Goal: Task Accomplishment & Management: Manage account settings

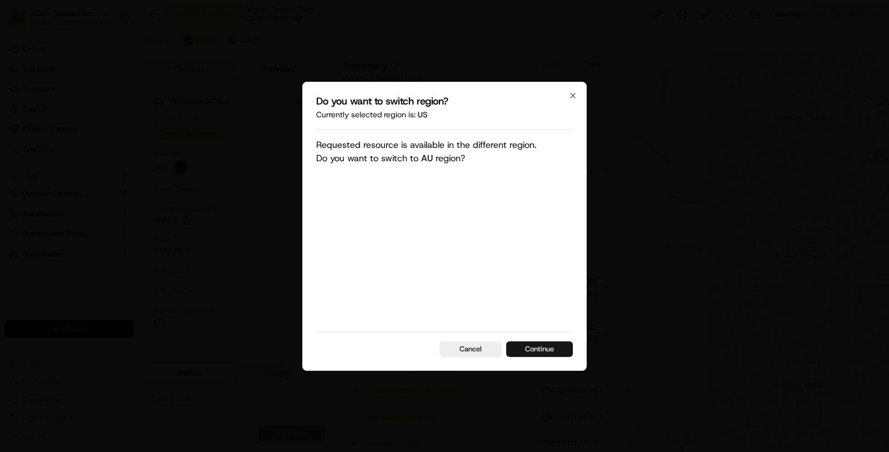
click at [547, 347] on button "Continue" at bounding box center [539, 349] width 67 height 16
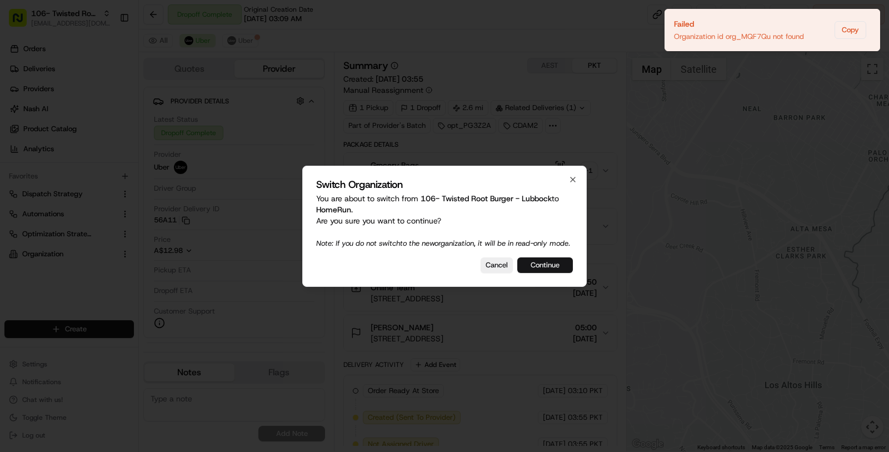
click at [556, 273] on button "Continue" at bounding box center [545, 265] width 56 height 16
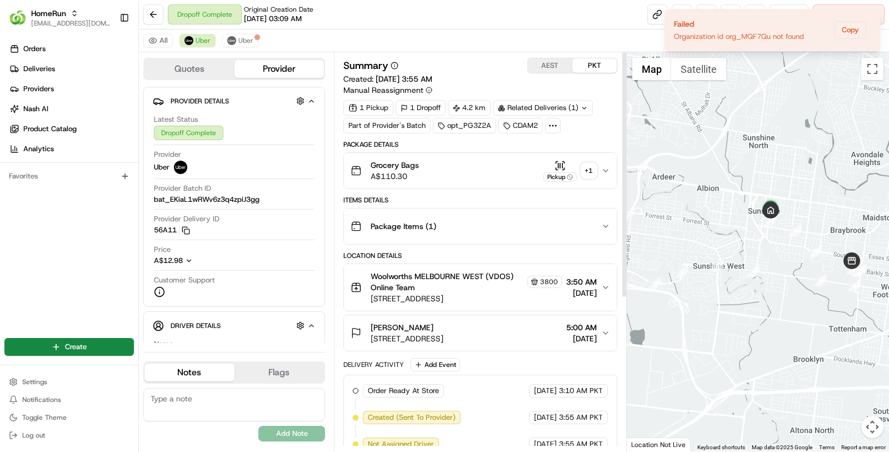
click at [551, 58] on button "AEST" at bounding box center [550, 65] width 44 height 14
click at [245, 42] on span "Uber" at bounding box center [245, 40] width 15 height 9
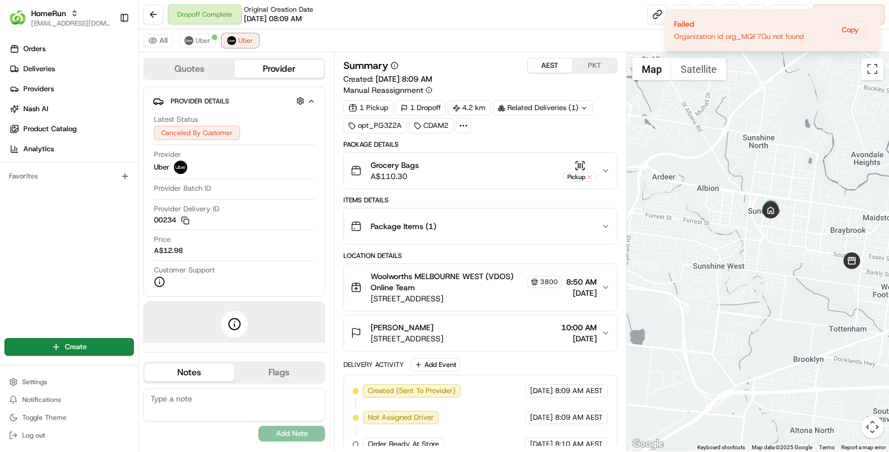
scroll to position [35, 0]
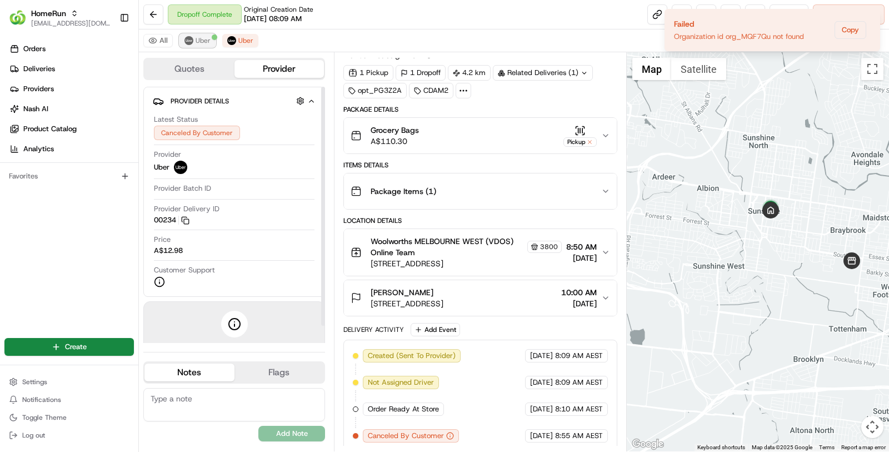
click at [206, 41] on span "Uber" at bounding box center [203, 40] width 15 height 9
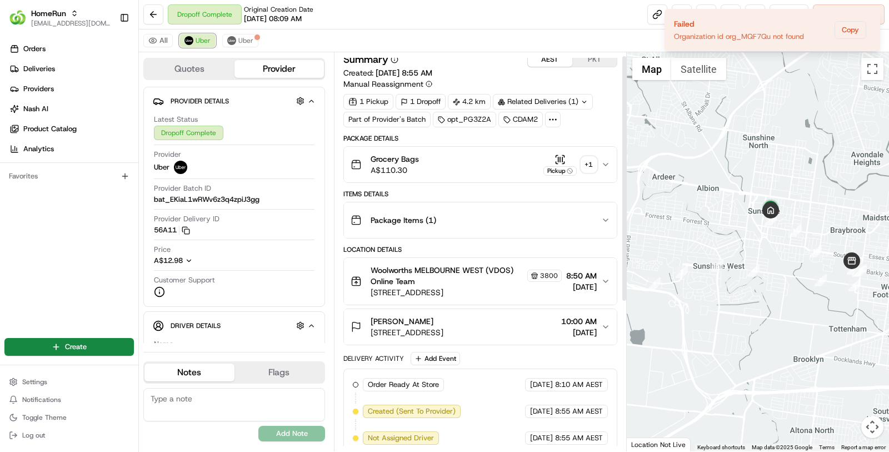
scroll to position [4, 0]
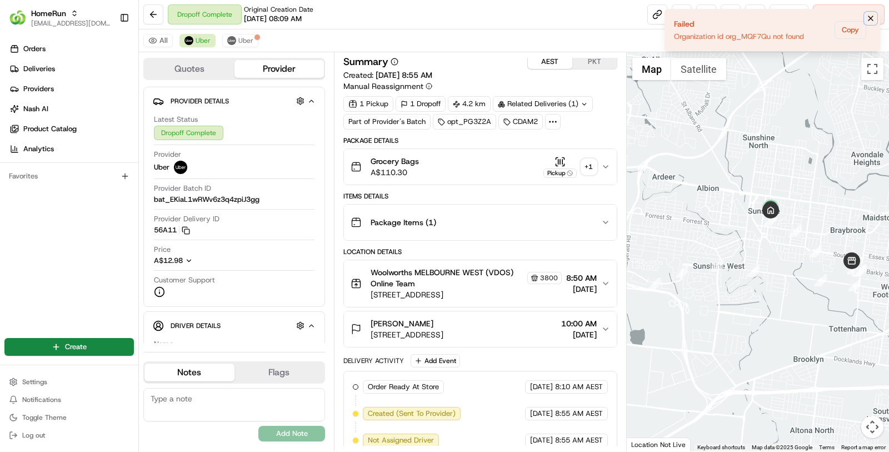
click at [873, 18] on icon "Notifications (F8)" at bounding box center [870, 18] width 9 height 9
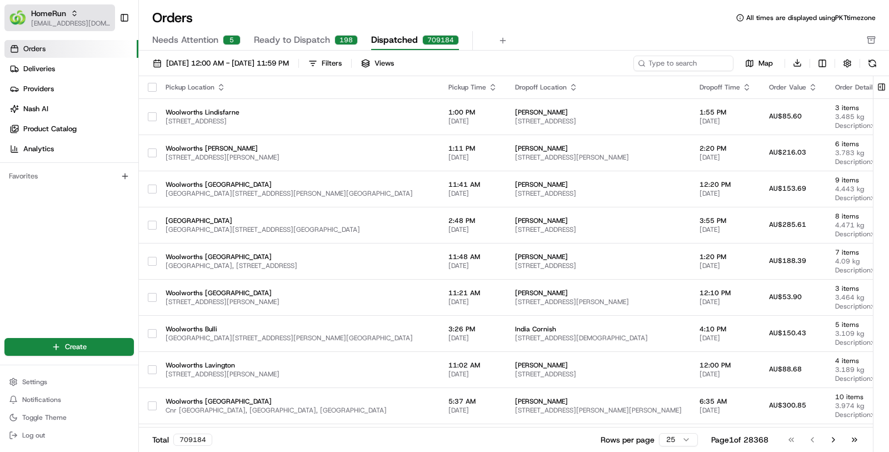
click at [44, 22] on span "[EMAIL_ADDRESS][DOMAIN_NAME]" at bounding box center [70, 23] width 79 height 9
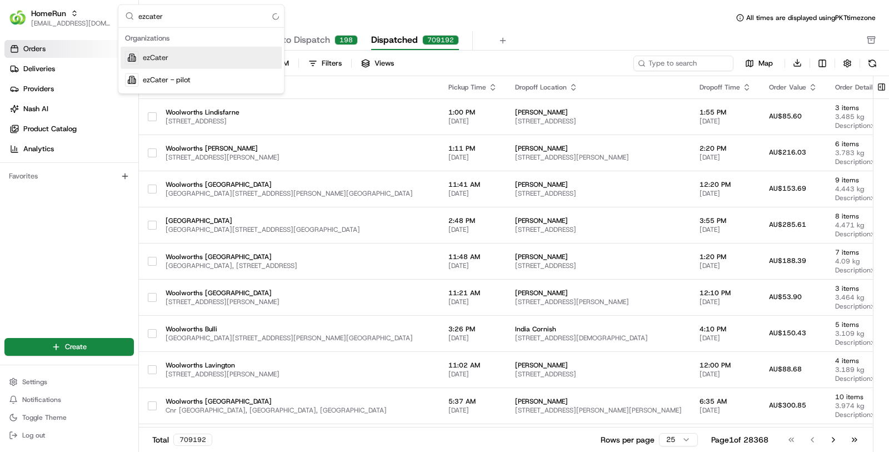
type input "ezcater"
click at [143, 57] on span "ezCater" at bounding box center [156, 58] width 26 height 10
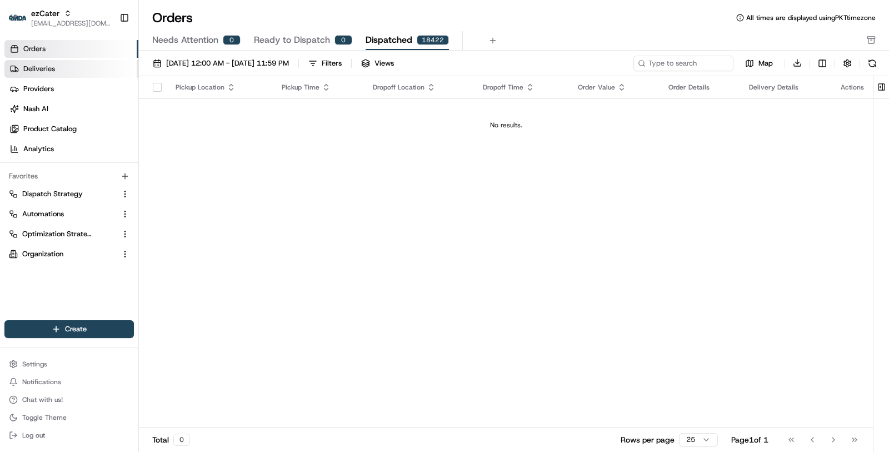
click at [88, 74] on link "Deliveries" at bounding box center [71, 69] width 134 height 18
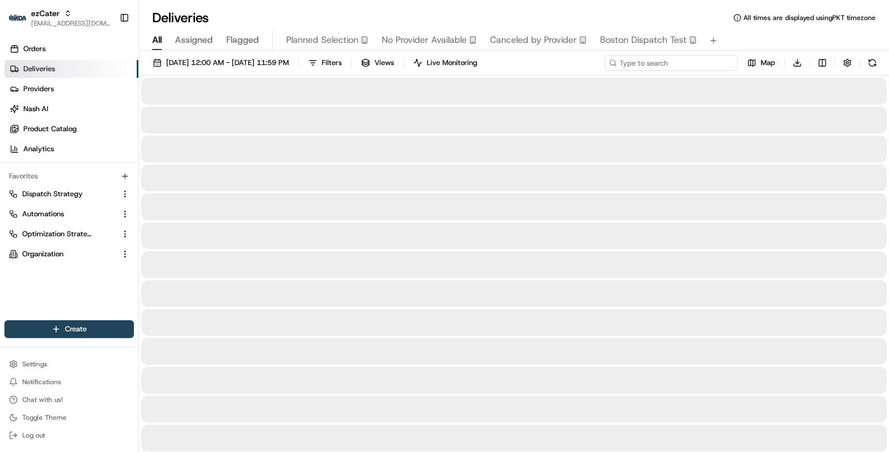
click at [664, 67] on input at bounding box center [671, 63] width 133 height 16
paste input "PPCXGG"
type input "PPCXGG"
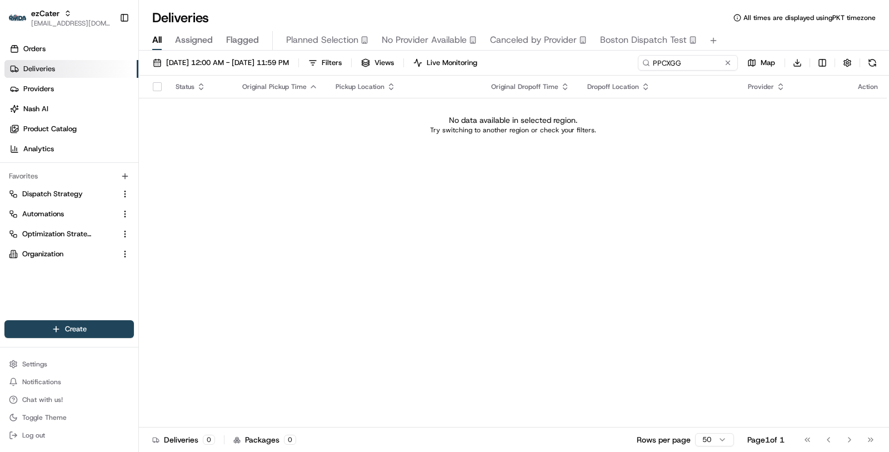
click at [298, 51] on div "[DATE] 12:00 AM - [DATE] 11:59 PM Filters Views Live Monitoring PPCXGG Map Down…" at bounding box center [514, 252] width 750 height 403
click at [289, 58] on span "[DATE] 12:00 AM - [DATE] 11:59 PM" at bounding box center [227, 63] width 123 height 10
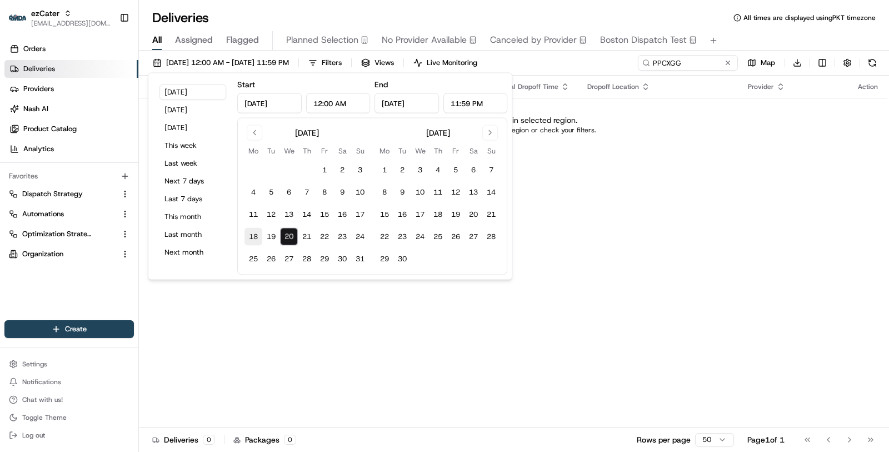
click at [261, 234] on button "18" at bounding box center [254, 237] width 18 height 18
type input "Aug 18, 2025"
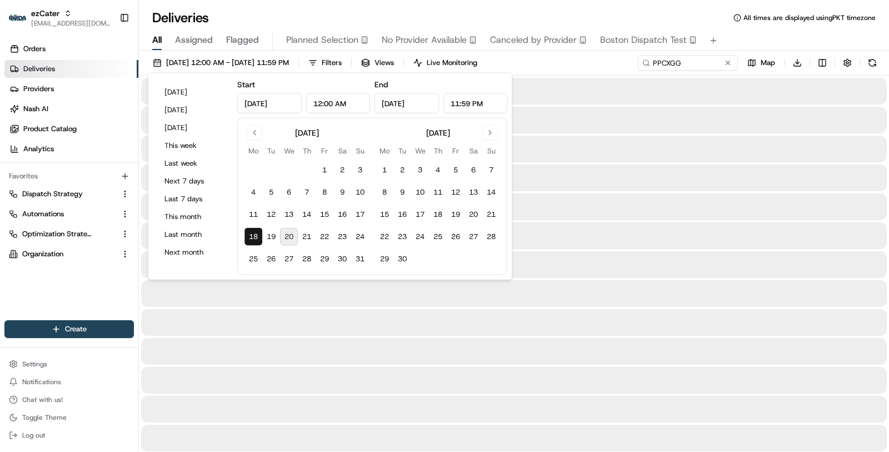
click at [291, 233] on button "20" at bounding box center [289, 237] width 18 height 18
type input "Aug 20, 2025"
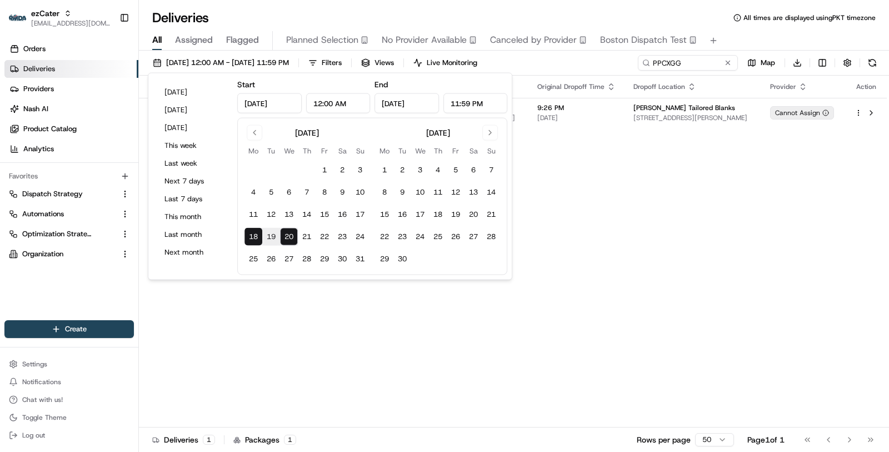
click at [722, 31] on div "All Assigned Flagged Planned Selection No Provider Available Canceled by Provid…" at bounding box center [514, 40] width 750 height 19
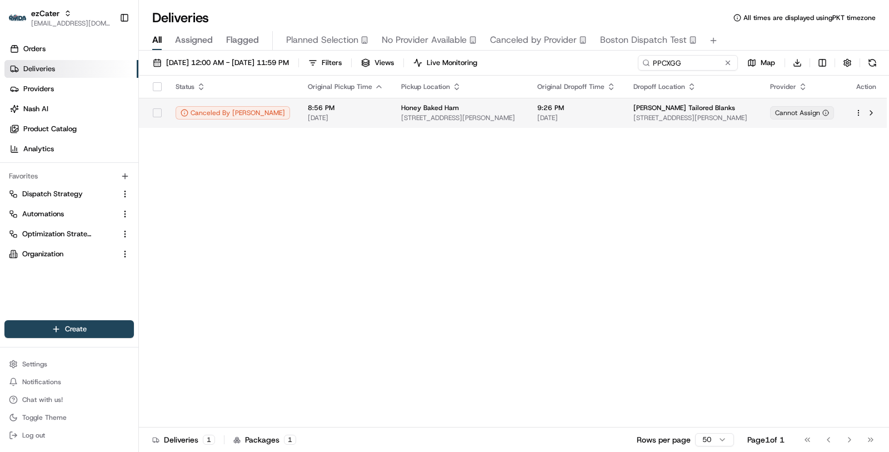
click at [586, 127] on td "9:26 PM 08/19/2025" at bounding box center [577, 113] width 96 height 30
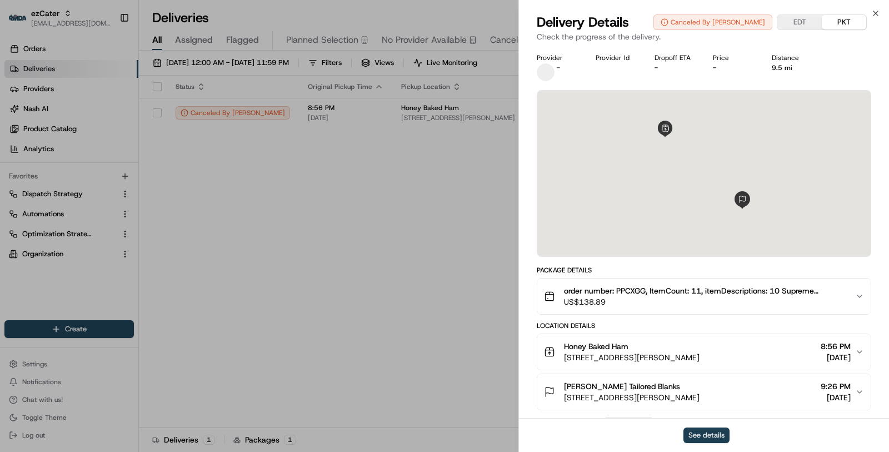
click at [699, 429] on button "See details" at bounding box center [707, 435] width 46 height 16
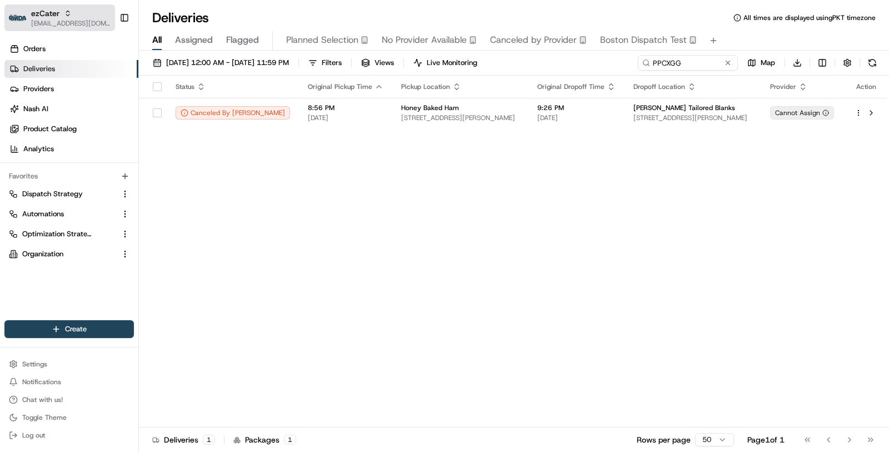
click at [79, 19] on span "[EMAIL_ADDRESS][DOMAIN_NAME]" at bounding box center [70, 23] width 79 height 9
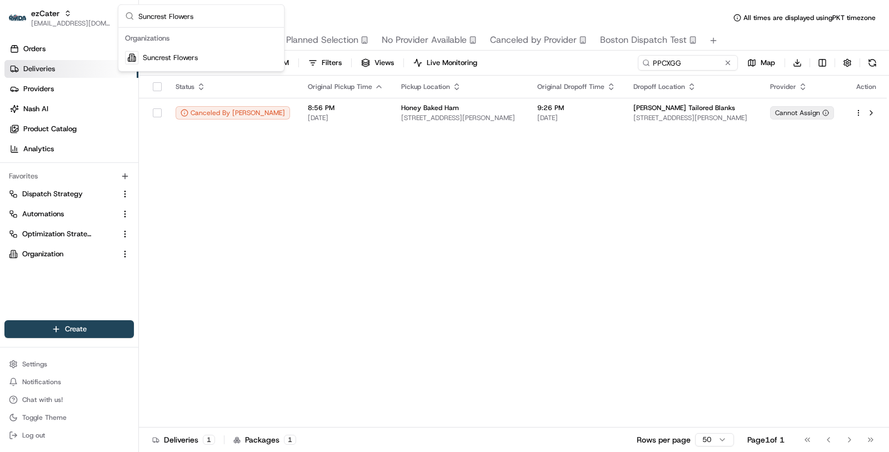
type input "Suncrest Flowers"
click at [186, 53] on span "Suncrest Flowers" at bounding box center [170, 58] width 55 height 10
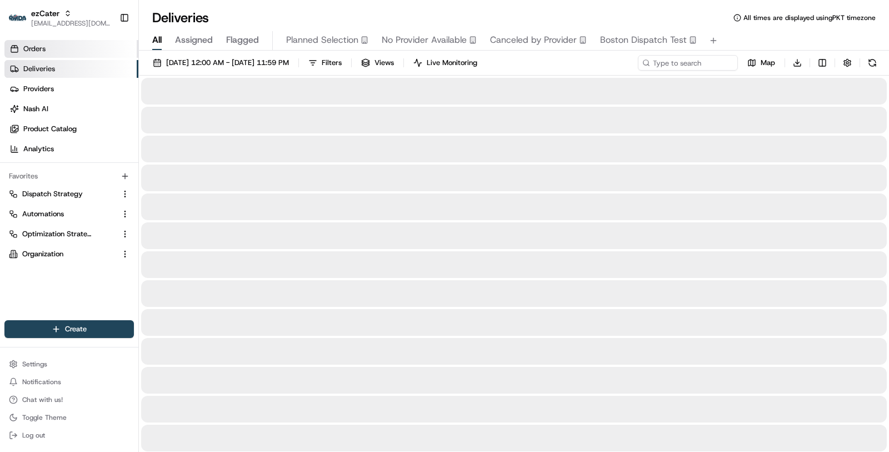
click at [82, 54] on link "Orders" at bounding box center [71, 49] width 134 height 18
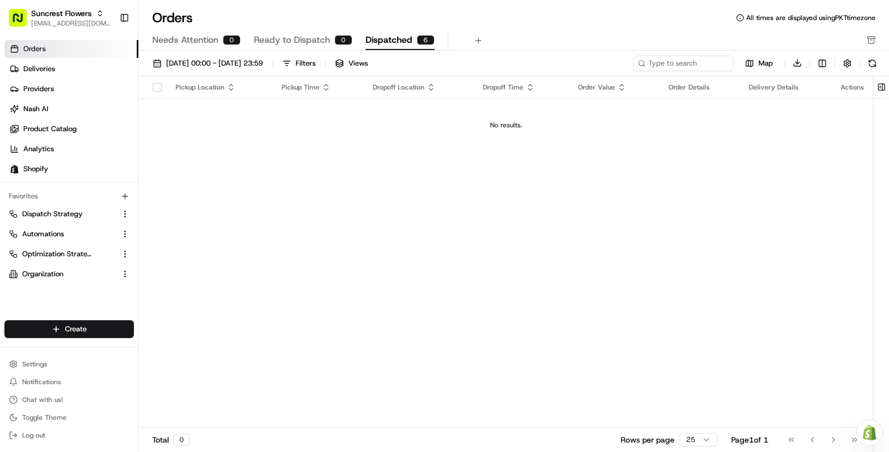
click at [82, 54] on link "Orders" at bounding box center [71, 49] width 134 height 18
click at [82, 65] on link "Deliveries" at bounding box center [71, 69] width 134 height 18
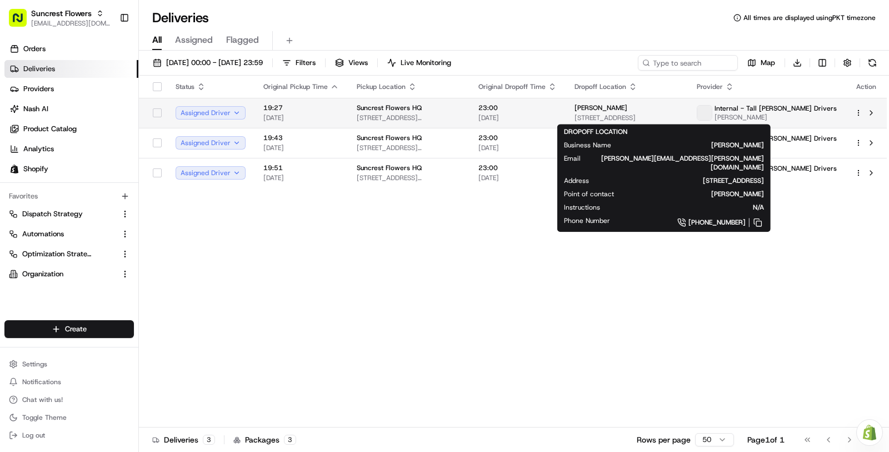
copy span "995 Lake St, Salt Lake City, UT 84105"
drag, startPoint x: 586, startPoint y: 119, endPoint x: 704, endPoint y: 119, distance: 117.8
click at [688, 119] on td "Delaney Gore 995 Lake St, Salt Lake City, UT 84105, USA" at bounding box center [627, 113] width 122 height 30
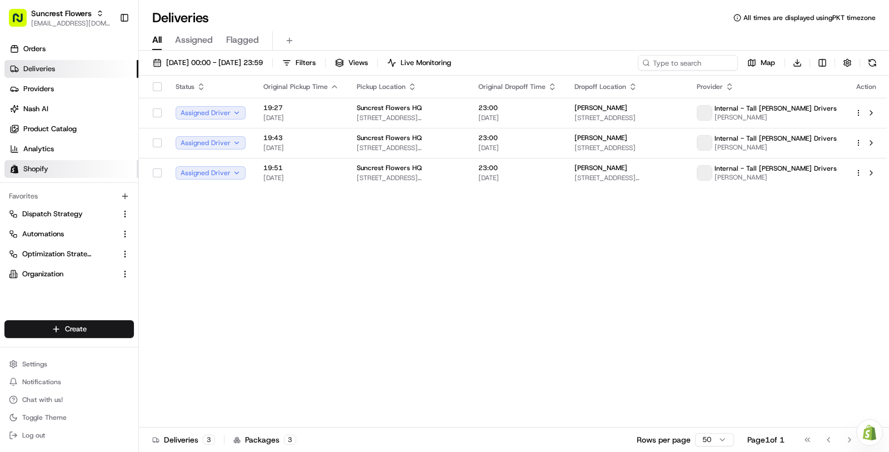
click at [97, 170] on link "Shopify" at bounding box center [71, 169] width 134 height 18
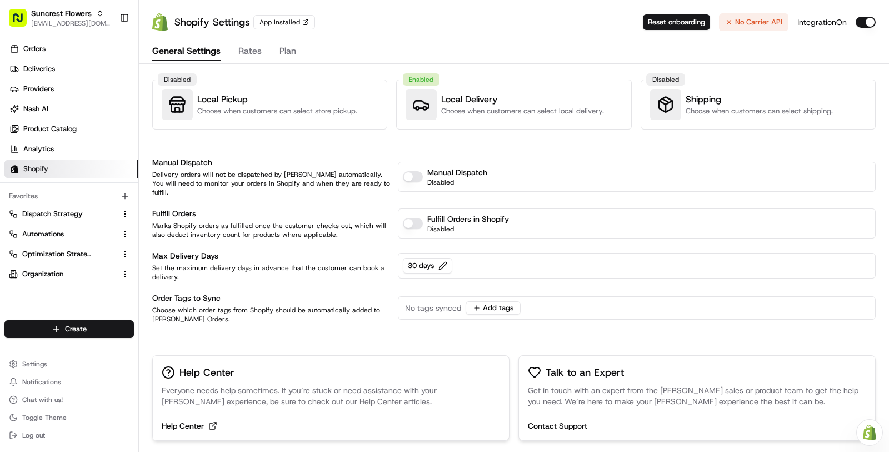
click at [246, 53] on button "Rates" at bounding box center [249, 51] width 23 height 19
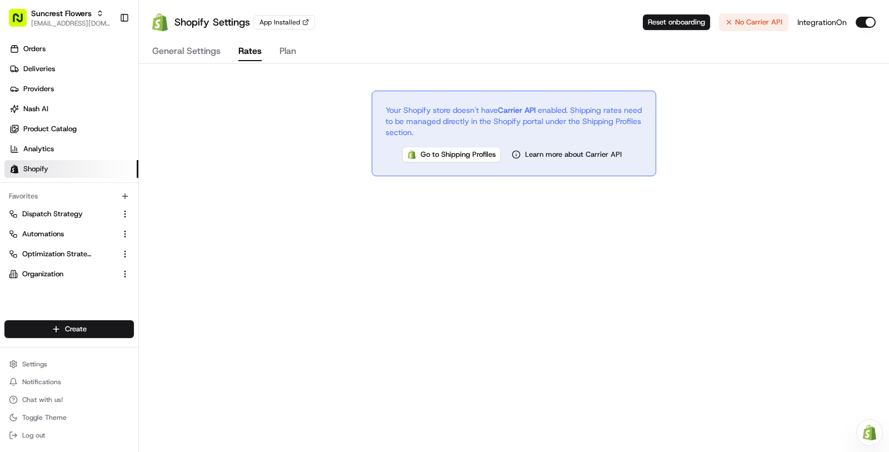
click at [286, 50] on button "Plan" at bounding box center [288, 51] width 17 height 19
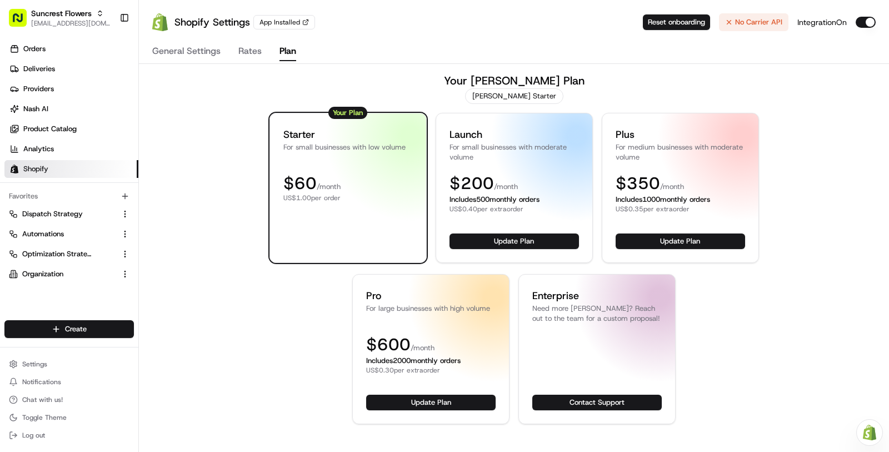
click at [247, 53] on button "Rates" at bounding box center [249, 51] width 23 height 19
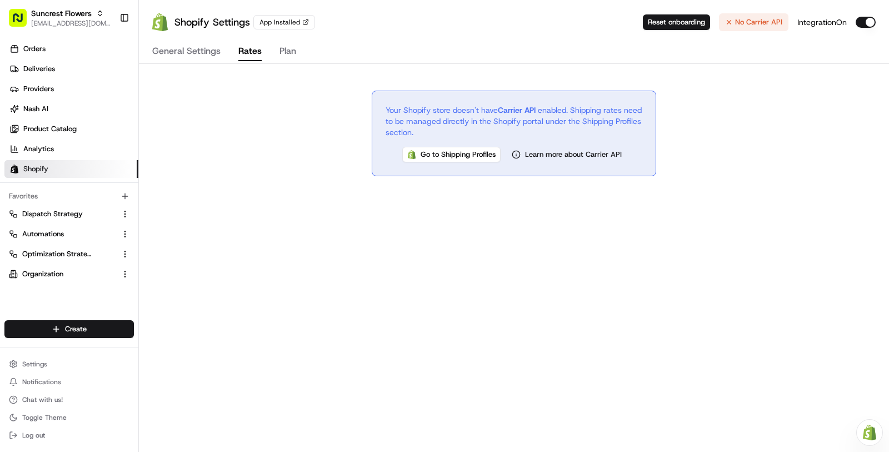
click at [280, 56] on button "Plan" at bounding box center [288, 51] width 17 height 19
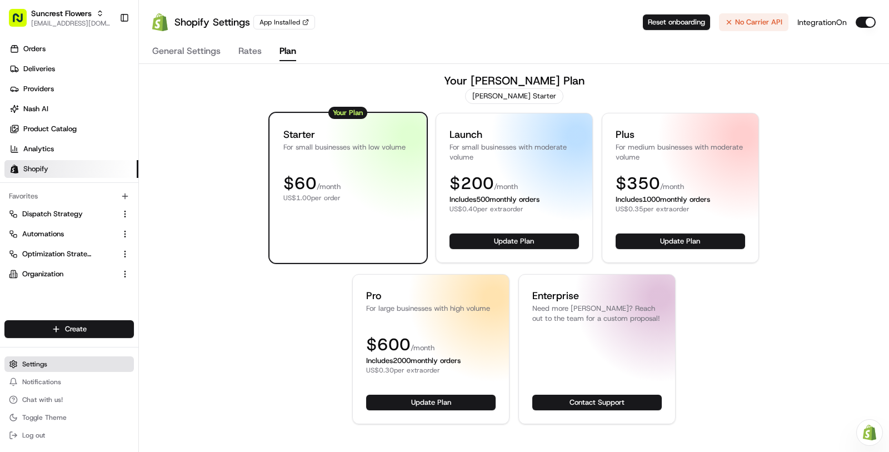
click at [96, 362] on button "Settings" at bounding box center [68, 364] width 129 height 16
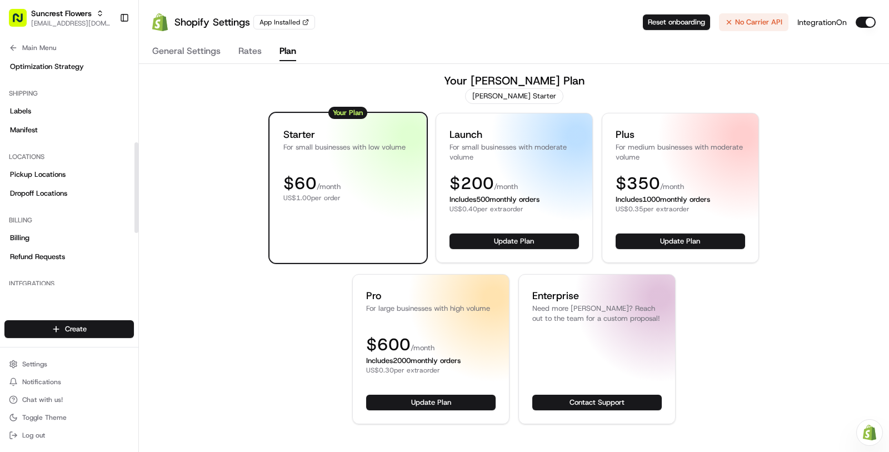
scroll to position [220, 0]
click at [54, 169] on link "Pickup Locations" at bounding box center [68, 177] width 129 height 18
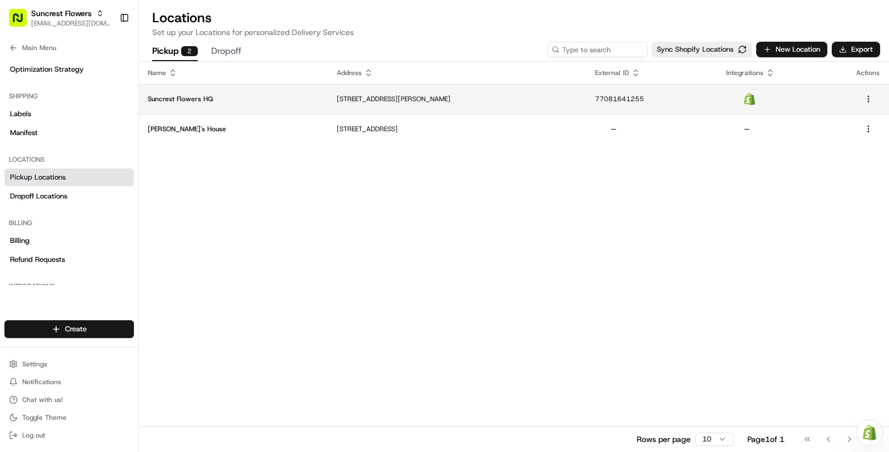
click at [215, 93] on td "Suncrest Flowers HQ" at bounding box center [233, 99] width 189 height 30
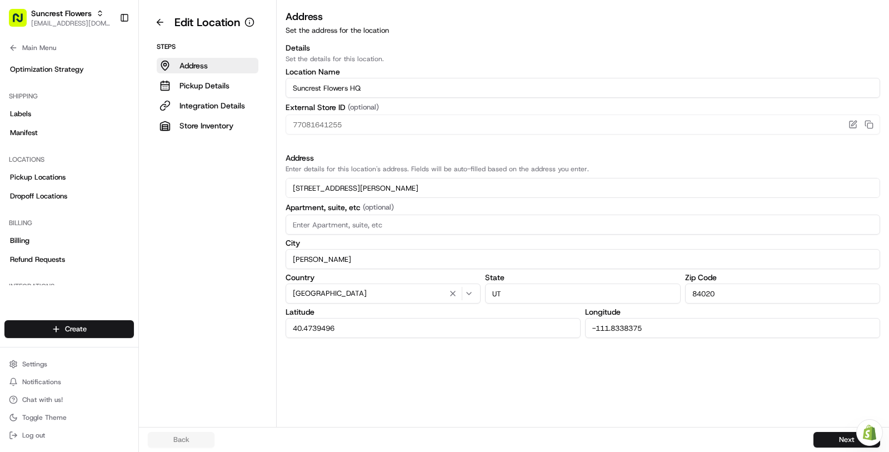
click at [224, 137] on aside "Edit Location Steps Address Pickup Details Integration Details Store Inventory" at bounding box center [208, 213] width 138 height 427
click at [217, 109] on p "Integration Details" at bounding box center [213, 105] width 66 height 11
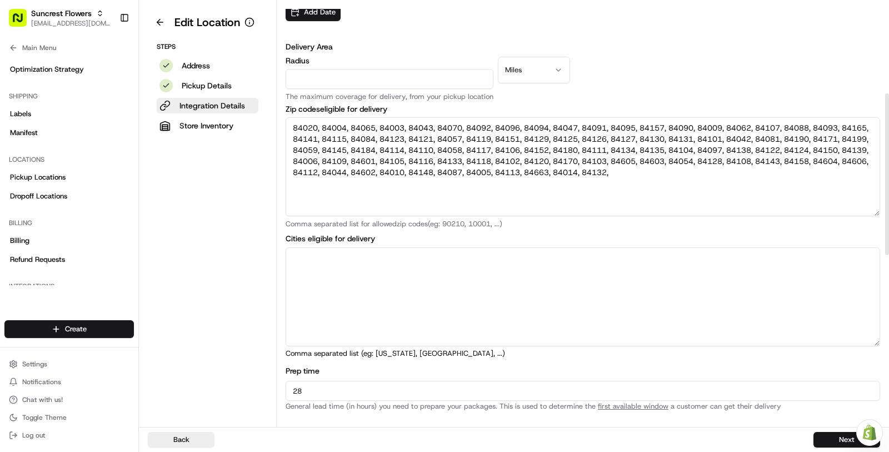
scroll to position [241, 0]
drag, startPoint x: 741, startPoint y: 173, endPoint x: 259, endPoint y: 98, distance: 488.2
click at [260, 99] on div "Edit Location Steps Address Pickup Details Integration Details Store Inventory …" at bounding box center [514, 213] width 750 height 427
click at [321, 138] on textarea "84020, 84004, 84065, 84003, 84043, 84070, 84092, 84096, 84094, 84047, 84091, 84…" at bounding box center [583, 167] width 595 height 99
drag, startPoint x: 291, startPoint y: 130, endPoint x: 840, endPoint y: 200, distance: 553.5
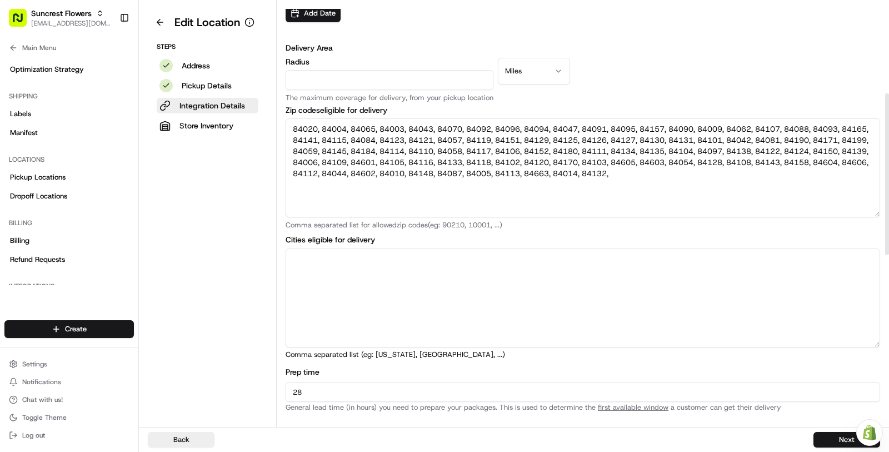
click at [840, 200] on textarea "84020, 84004, 84065, 84003, 84043, 84070, 84092, 84096, 84094, 84047, 84091, 84…" at bounding box center [583, 167] width 595 height 99
click at [450, 189] on textarea "84020, 84004, 84065, 84003, 84043, 84070, 84092, 84096, 84094, 84047, 84091, 84…" at bounding box center [583, 167] width 595 height 99
drag, startPoint x: 741, startPoint y: 172, endPoint x: 176, endPoint y: 69, distance: 574.6
click at [176, 69] on div "Edit Location Steps Address Pickup Details Integration Details Store Inventory …" at bounding box center [514, 213] width 750 height 427
click at [712, 157] on textarea "84020, 84004, 84065, 84003, 84043, 84070, 84092, 84096, 84094, 84047, 84091, 84…" at bounding box center [583, 167] width 595 height 99
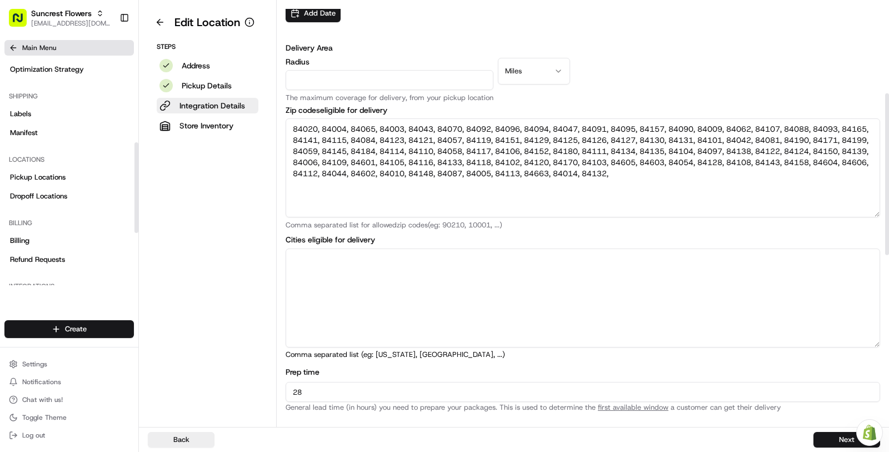
click at [78, 48] on button "Main Menu" at bounding box center [68, 48] width 129 height 16
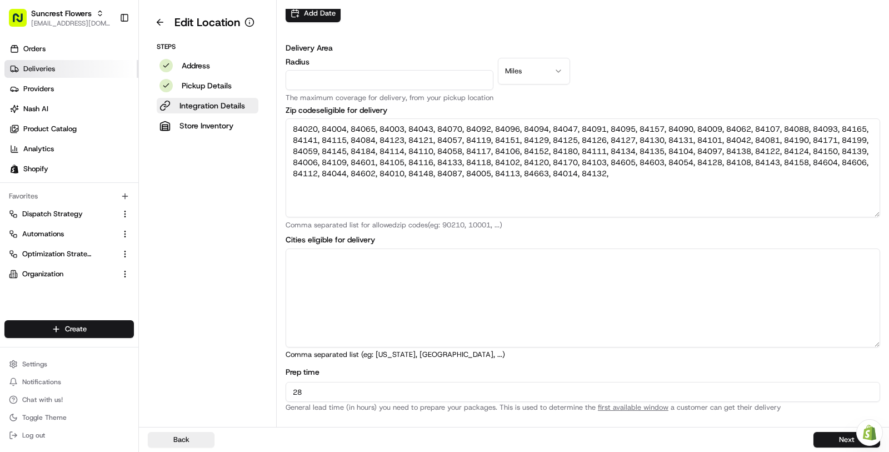
click at [78, 61] on link "Deliveries" at bounding box center [71, 69] width 134 height 18
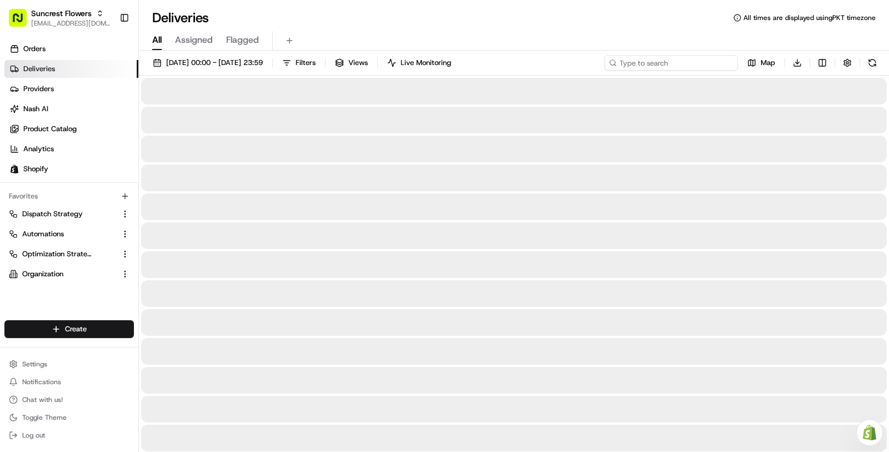
click at [723, 66] on input at bounding box center [671, 63] width 133 height 16
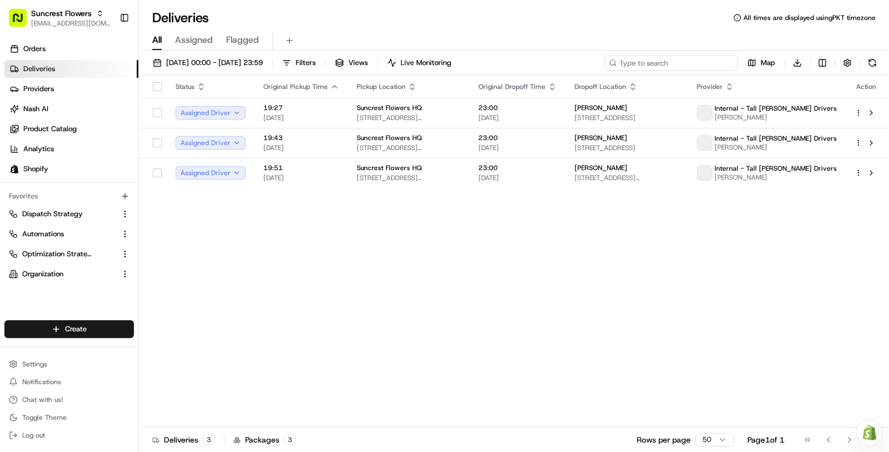
paste input "Kimi and Peter Huber"
type input "Kimi and Peter Huber"
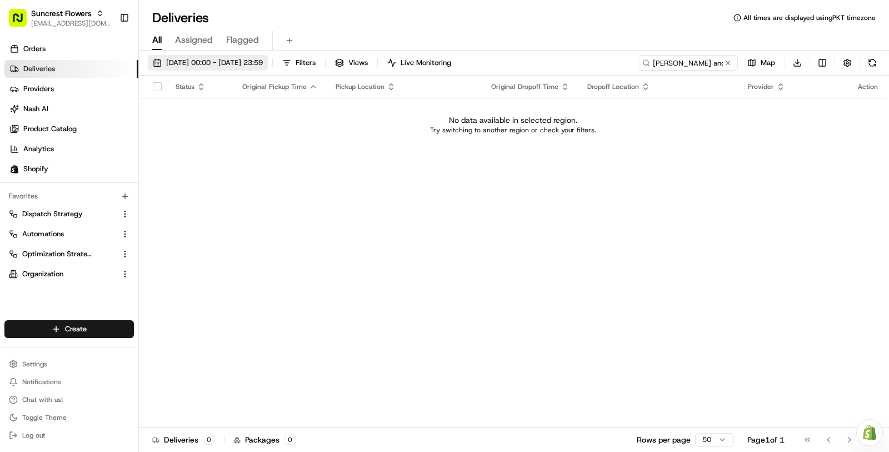
click at [263, 62] on span "18/08/2025 00:00 - 20/08/2025 23:59" at bounding box center [214, 63] width 97 height 10
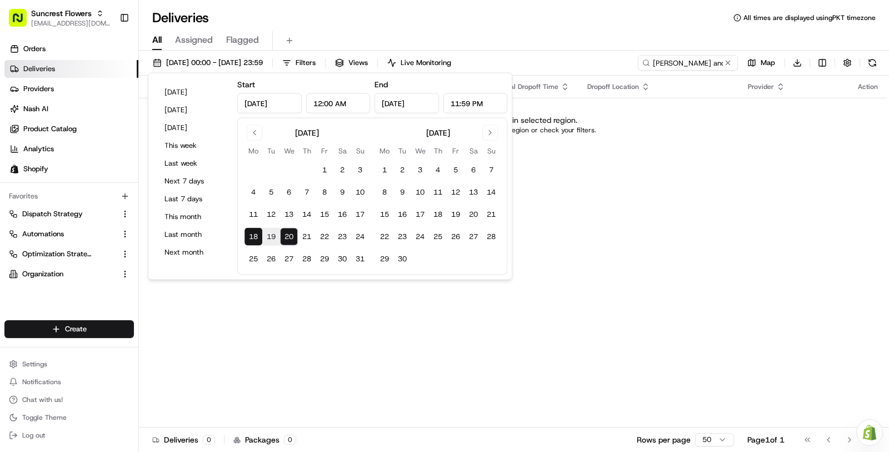
click at [248, 239] on button "18" at bounding box center [254, 237] width 18 height 18
type input "Aug 18, 2025"
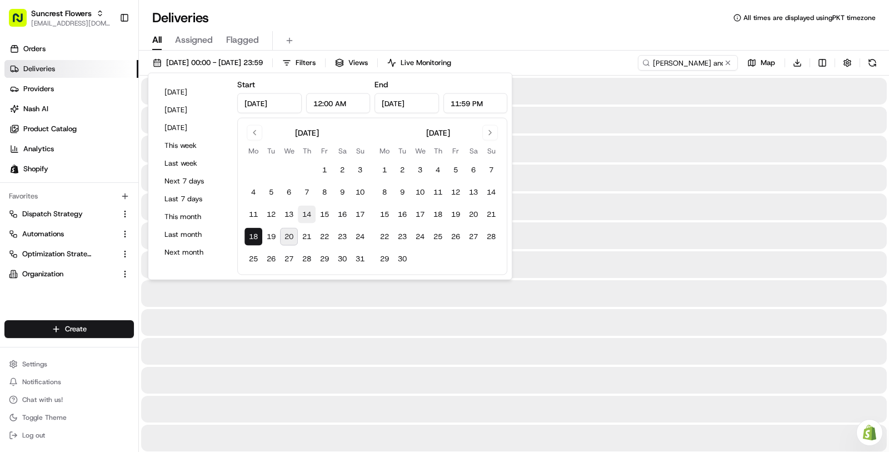
click at [312, 217] on button "14" at bounding box center [307, 215] width 18 height 18
click at [294, 236] on button "20" at bounding box center [289, 237] width 18 height 18
type input "Aug 20, 2025"
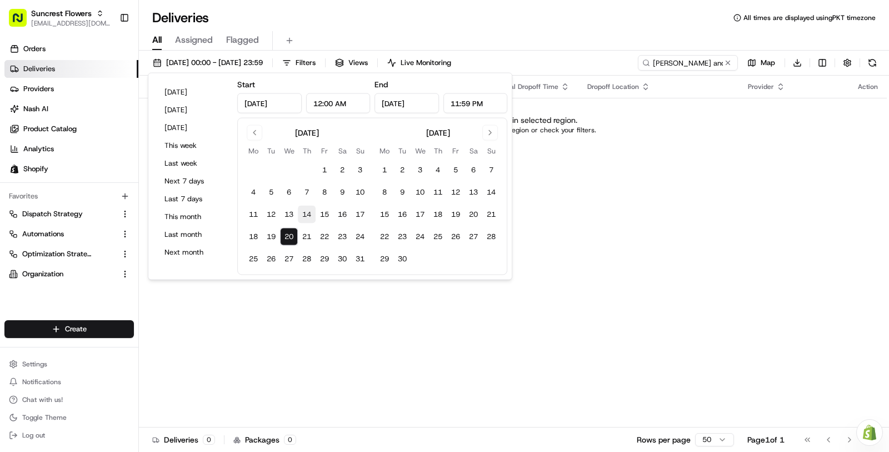
click at [298, 213] on button "14" at bounding box center [307, 215] width 18 height 18
drag, startPoint x: 328, startPoint y: 172, endPoint x: 281, endPoint y: 278, distance: 116.0
click at [328, 172] on button "1" at bounding box center [325, 170] width 18 height 18
type input "Aug 1, 2025"
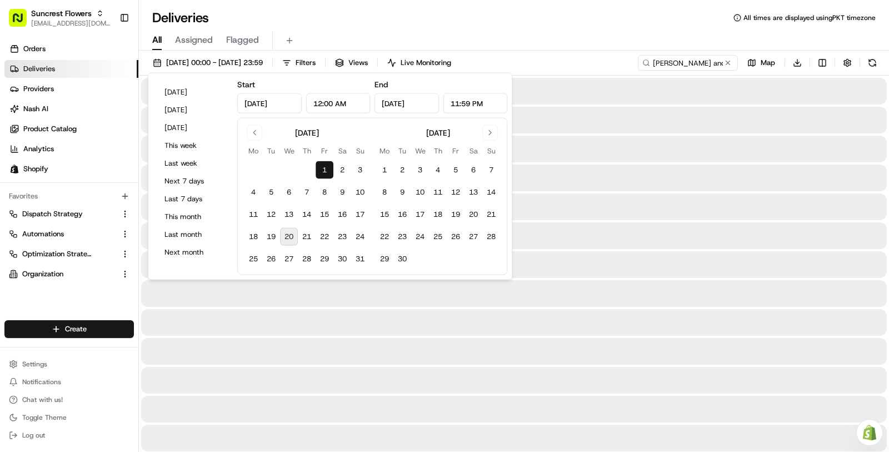
click at [292, 241] on button "20" at bounding box center [289, 237] width 18 height 18
type input "Aug 20, 2025"
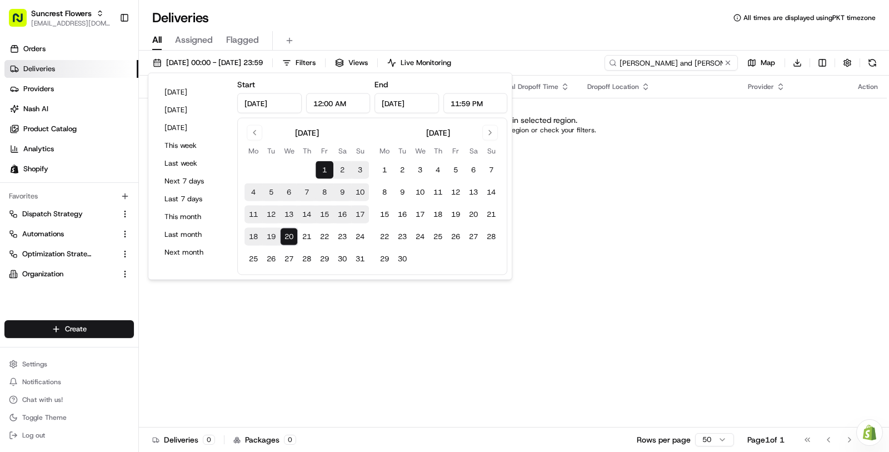
click at [677, 61] on input "Kimi and Peter Huber" at bounding box center [671, 63] width 133 height 16
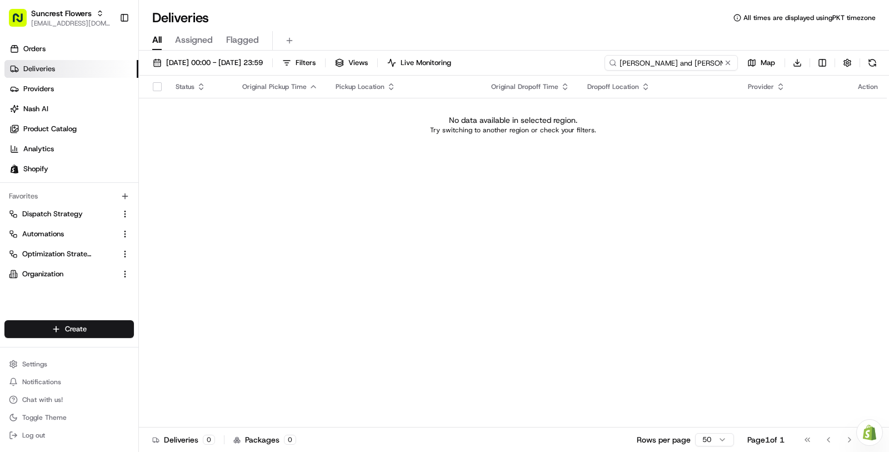
click at [677, 61] on input "Kimi and Peter Huber" at bounding box center [671, 63] width 133 height 16
type input "Kimi"
click at [88, 53] on link "Orders" at bounding box center [71, 49] width 134 height 18
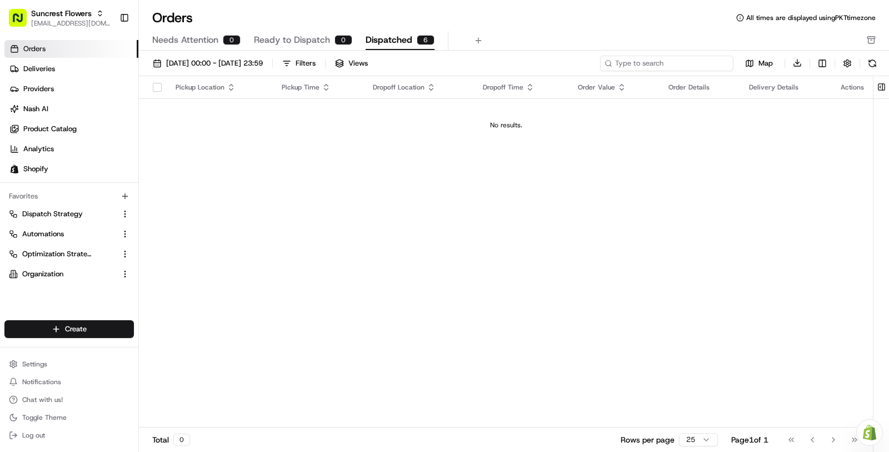
click at [707, 65] on input at bounding box center [666, 64] width 133 height 16
paste input "Kimi and Peter Huber"
click at [844, 58] on button "button" at bounding box center [848, 64] width 16 height 16
click at [876, 101] on button "Hide Quotes Only Orders" at bounding box center [877, 105] width 9 height 9
click at [565, 25] on div "Orders All times are displayed using PKT timezone" at bounding box center [514, 18] width 750 height 18
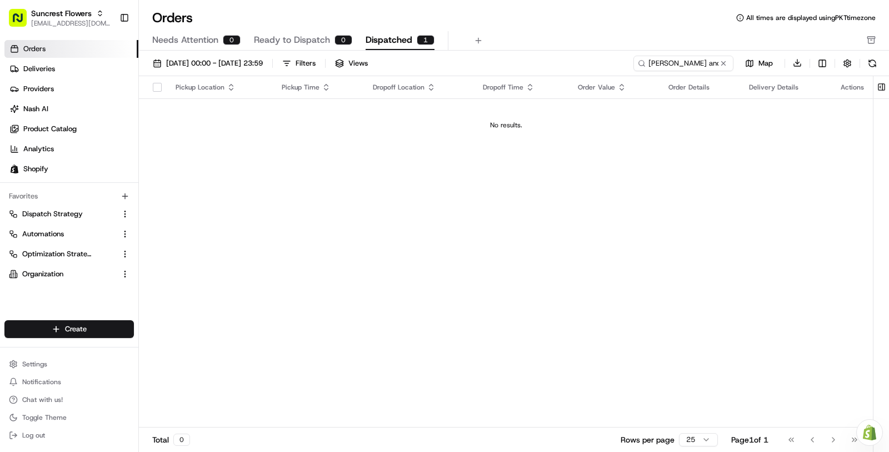
click at [387, 41] on span "Dispatched" at bounding box center [389, 39] width 47 height 13
drag, startPoint x: 669, startPoint y: 63, endPoint x: 634, endPoint y: 77, distance: 37.5
click at [634, 77] on div "01/08/2025 00:00 - 31/08/2025 23:59 Filters Views Kimi and Peter Huber Map Down…" at bounding box center [514, 255] width 750 height 409
drag, startPoint x: 631, startPoint y: 66, endPoint x: 706, endPoint y: 66, distance: 75.6
click at [706, 66] on input "Kimi and Peter Huber" at bounding box center [666, 64] width 133 height 16
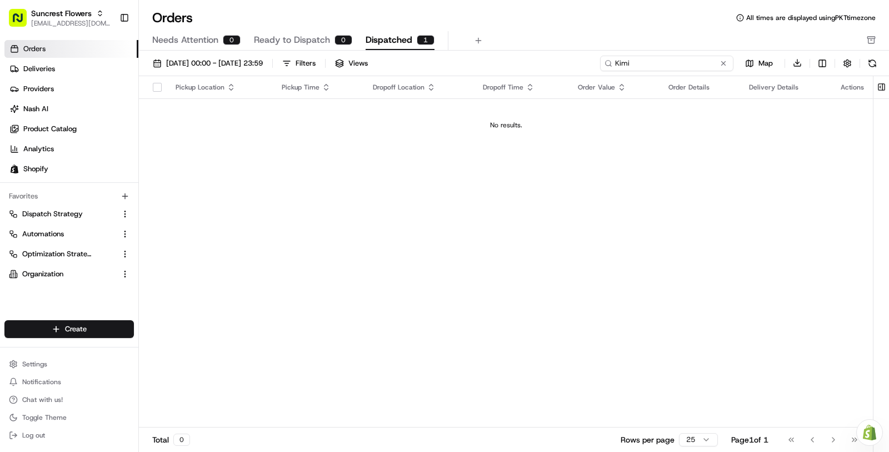
type input "Kimi"
click at [383, 51] on div "01/08/2025 00:00 - 31/08/2025 23:59 Filters Views Kimi Map Download Pickup Loca…" at bounding box center [514, 255] width 750 height 409
click at [405, 121] on div "No results." at bounding box center [505, 125] width 725 height 9
click at [397, 41] on span "Dispatched" at bounding box center [389, 39] width 47 height 13
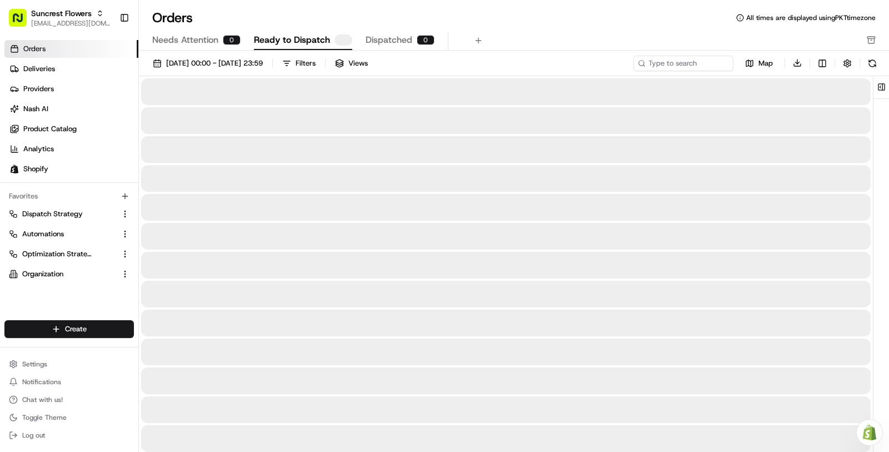
click at [298, 46] on span "Ready to Dispatch" at bounding box center [292, 39] width 76 height 13
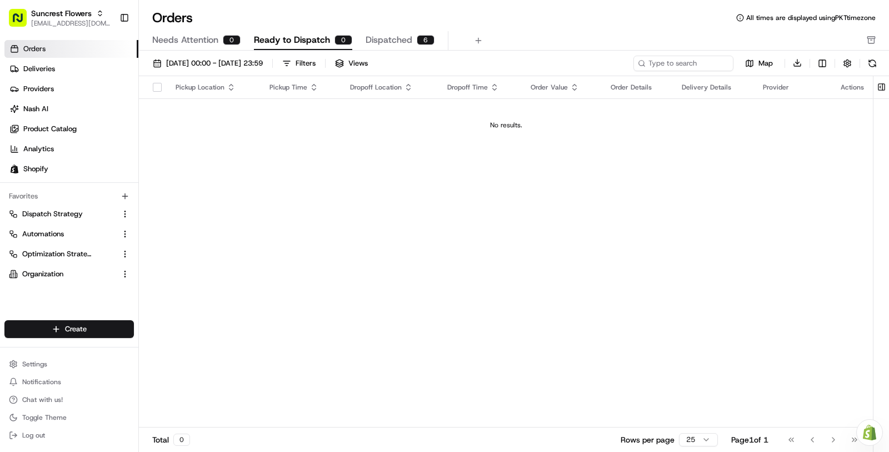
click at [399, 39] on span "Dispatched" at bounding box center [389, 39] width 47 height 13
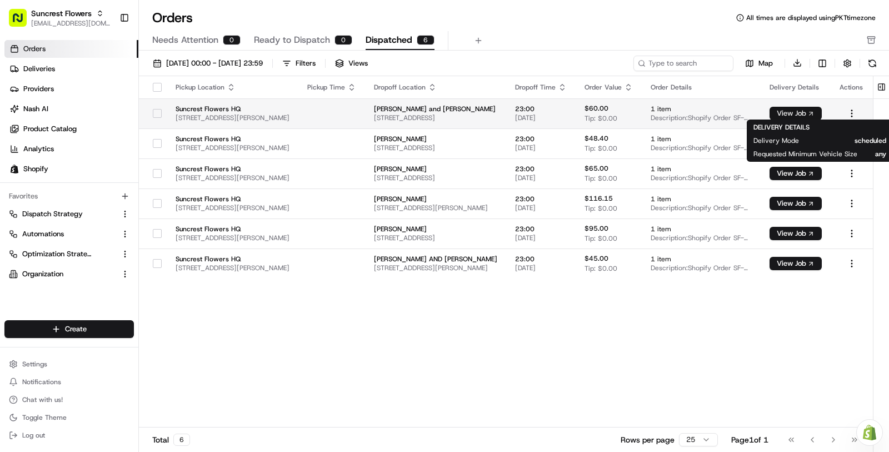
click at [813, 108] on button "View Job" at bounding box center [796, 113] width 52 height 13
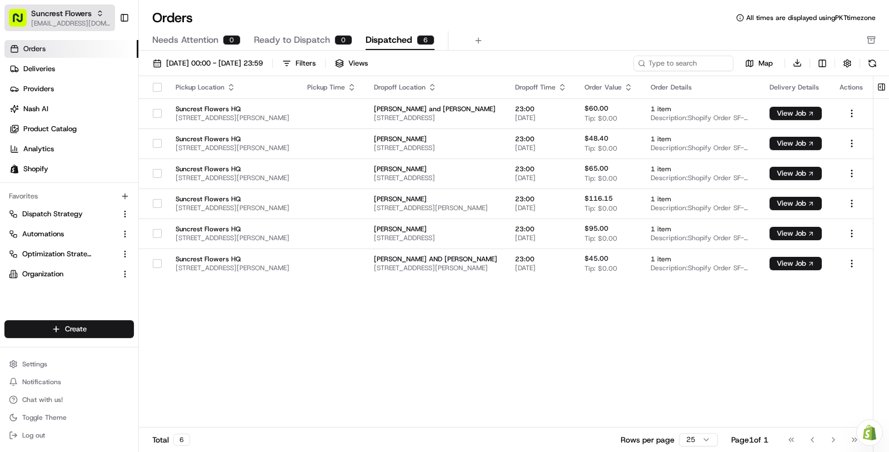
click at [47, 12] on span "Suncrest Flowers" at bounding box center [61, 13] width 61 height 11
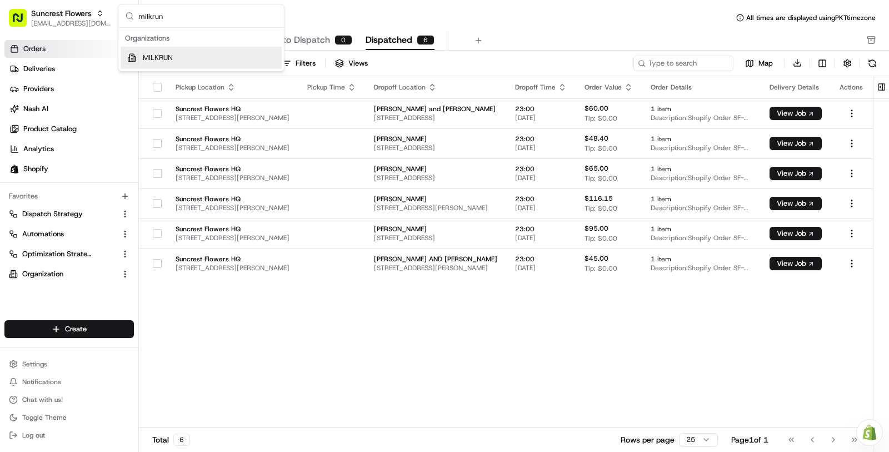
type input "milkrun"
click at [184, 52] on div "MILKRUN" at bounding box center [201, 58] width 161 height 22
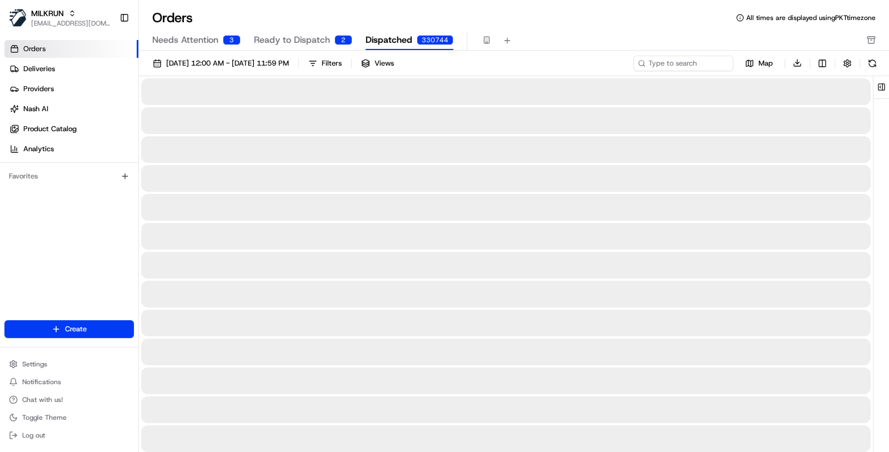
click at [54, 359] on button "Settings" at bounding box center [68, 364] width 129 height 16
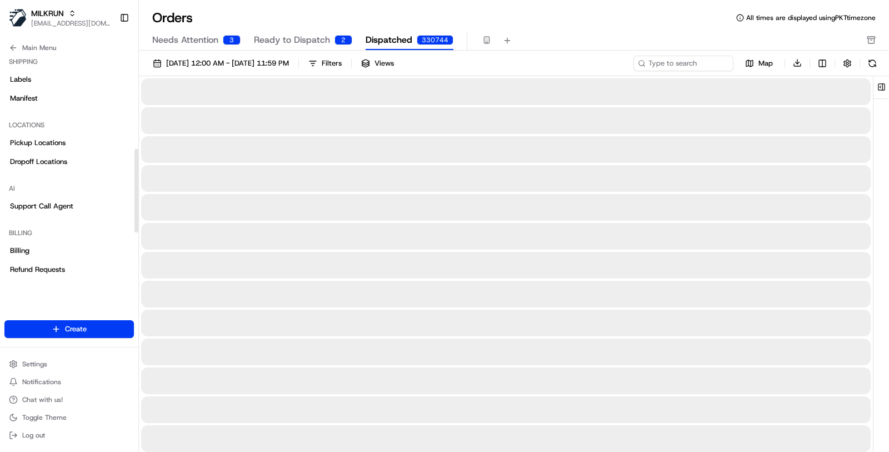
scroll to position [255, 0]
click at [73, 149] on link "Pickup Locations" at bounding box center [68, 142] width 129 height 18
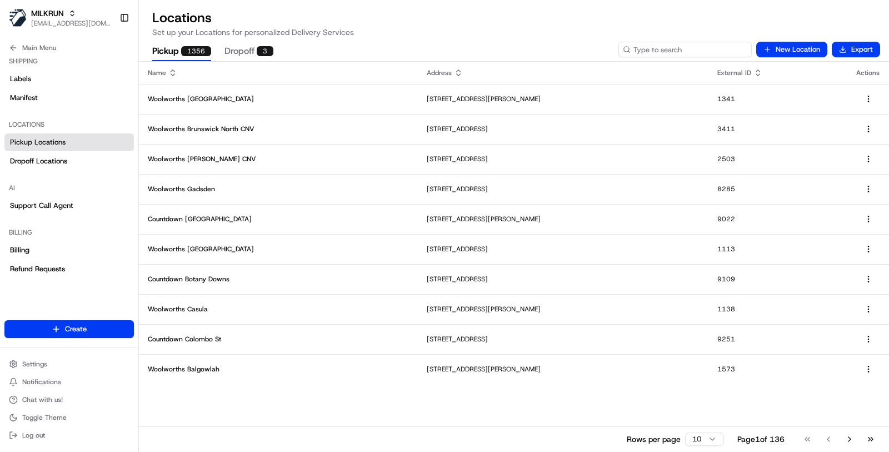
click at [675, 52] on input at bounding box center [685, 50] width 133 height 16
paste input "1306"
type input "1306"
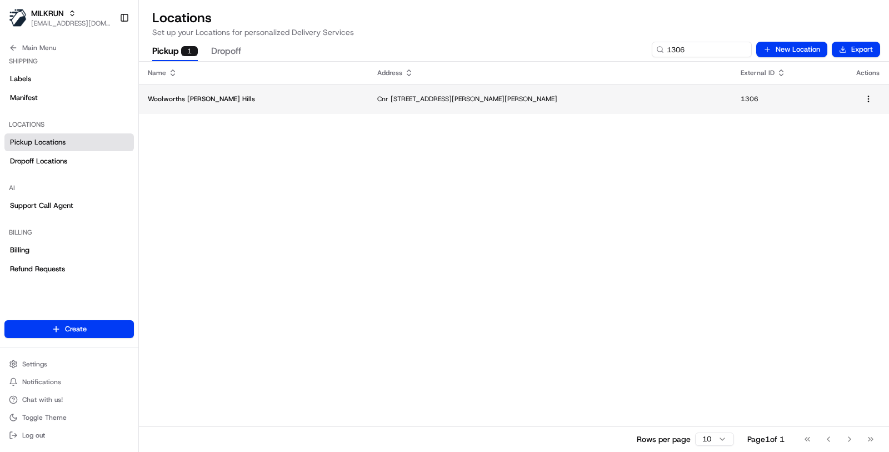
click at [512, 86] on td "Cnr Sandringham Dr & Fedore Rd, Cecil Hills, NSW 2171, AU" at bounding box center [549, 99] width 363 height 30
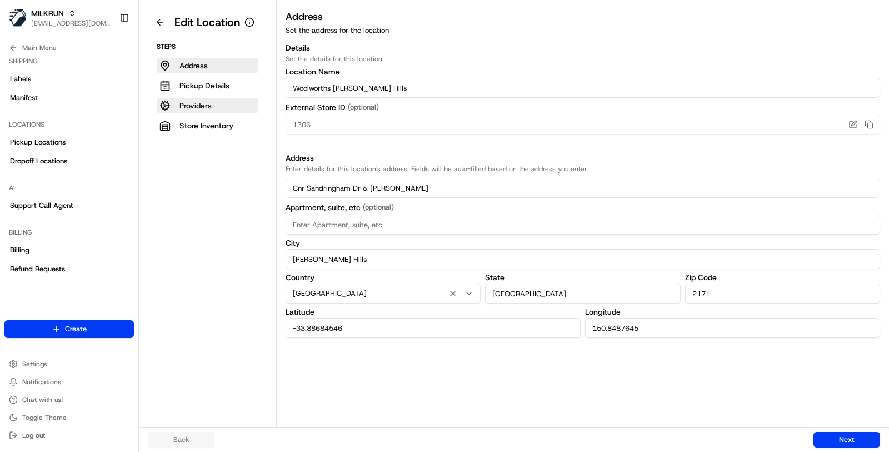
click at [213, 109] on button "Providers" at bounding box center [208, 106] width 102 height 16
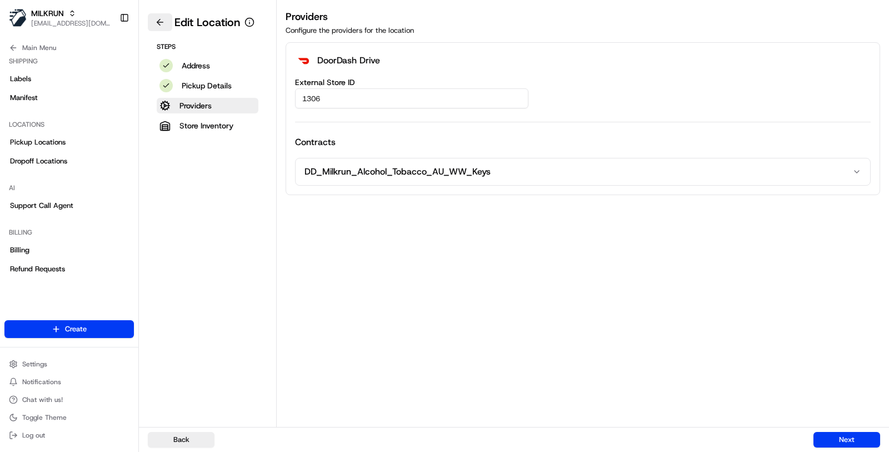
click at [162, 25] on button at bounding box center [160, 22] width 24 height 18
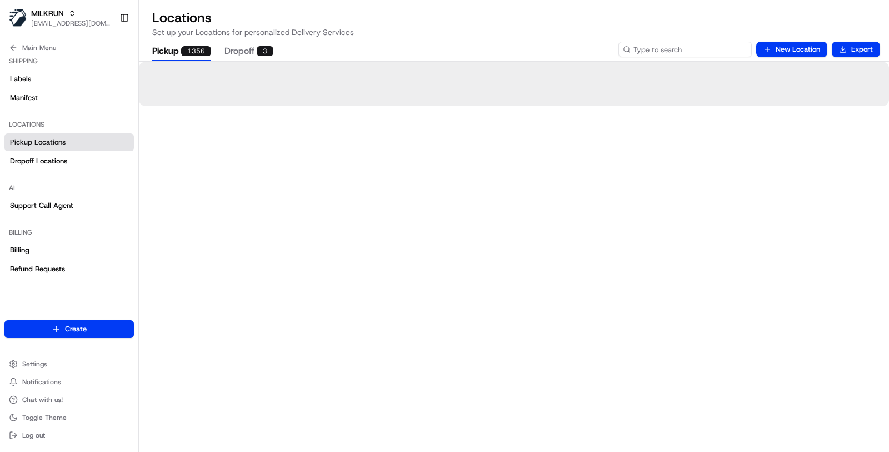
click at [741, 50] on input at bounding box center [685, 50] width 133 height 16
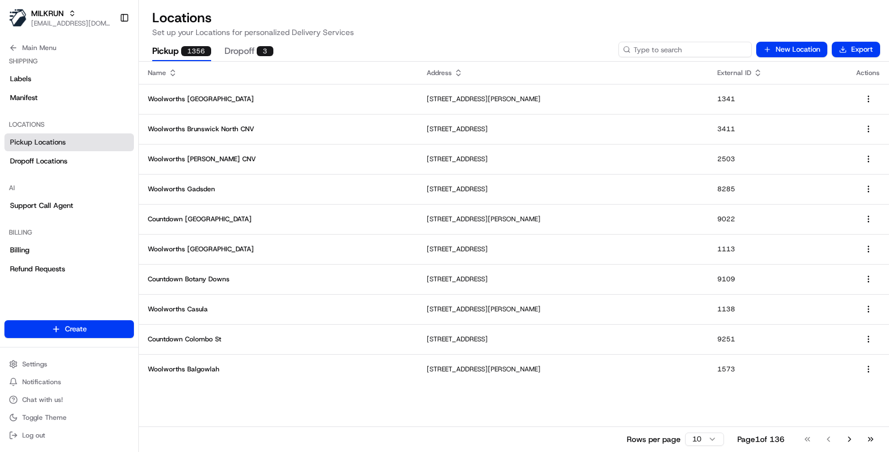
paste input "1366"
type input "1366"
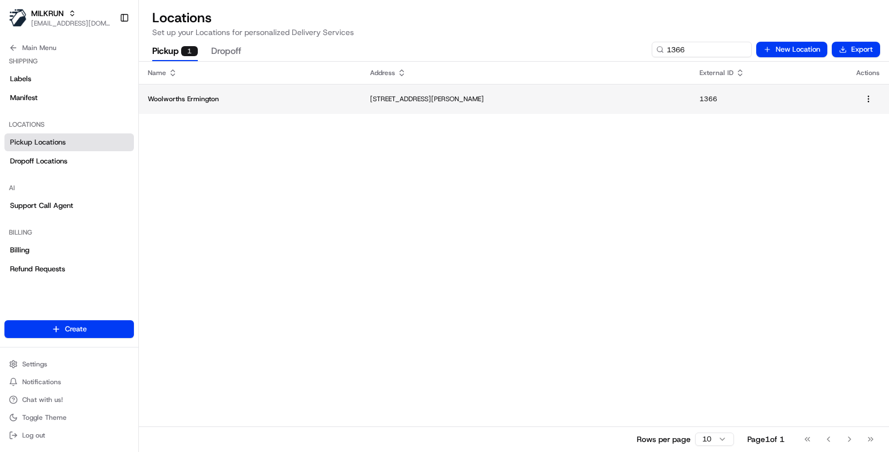
click at [373, 101] on p "30 Betty Cuthbert Ave, Ermington, NSW 2115, AU" at bounding box center [526, 98] width 312 height 9
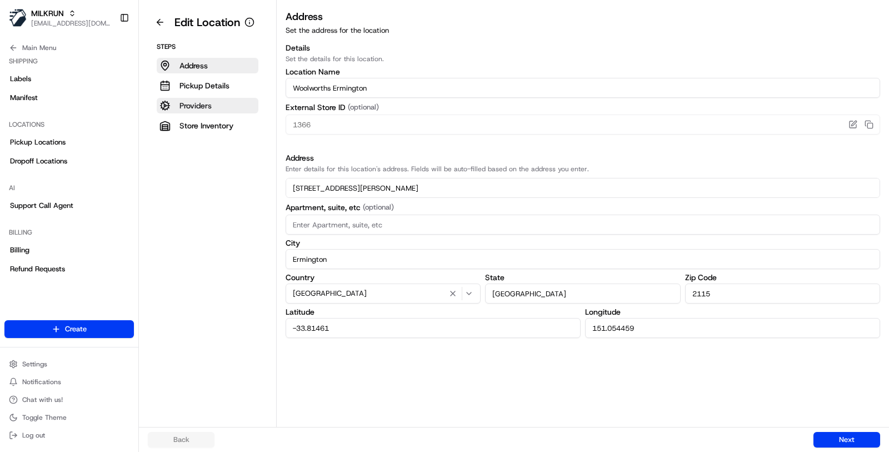
click at [204, 102] on p "Providers" at bounding box center [196, 105] width 32 height 11
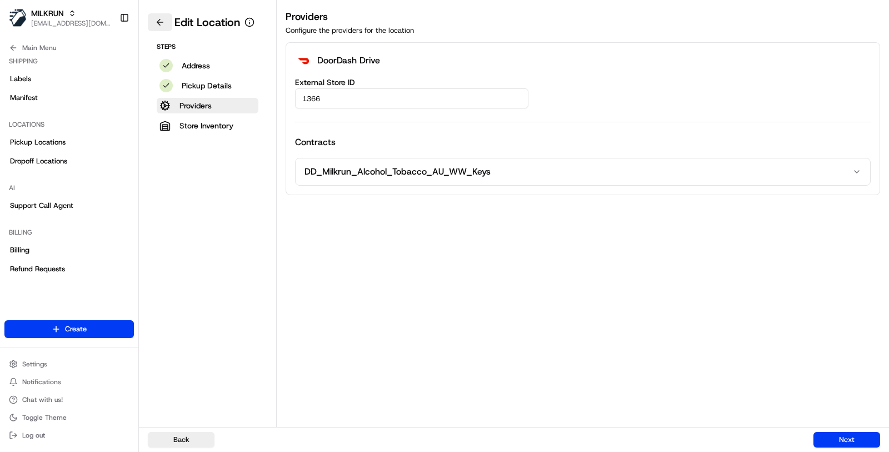
click at [166, 13] on button at bounding box center [160, 22] width 24 height 18
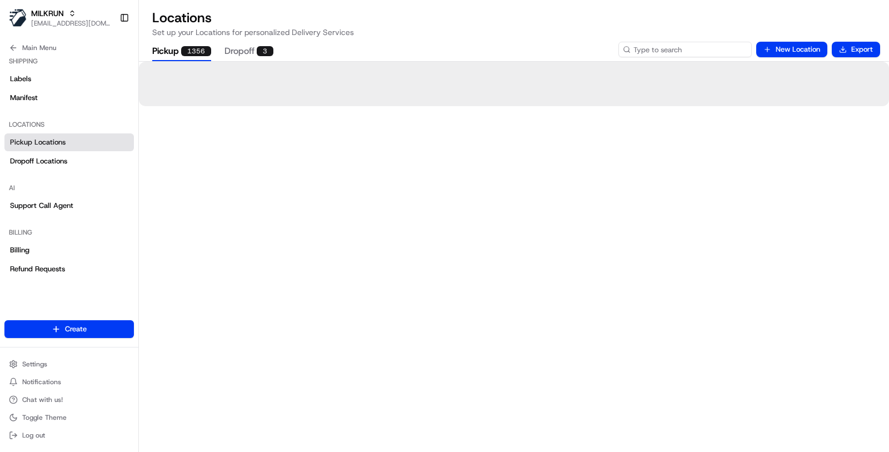
click at [719, 45] on input at bounding box center [685, 50] width 133 height 16
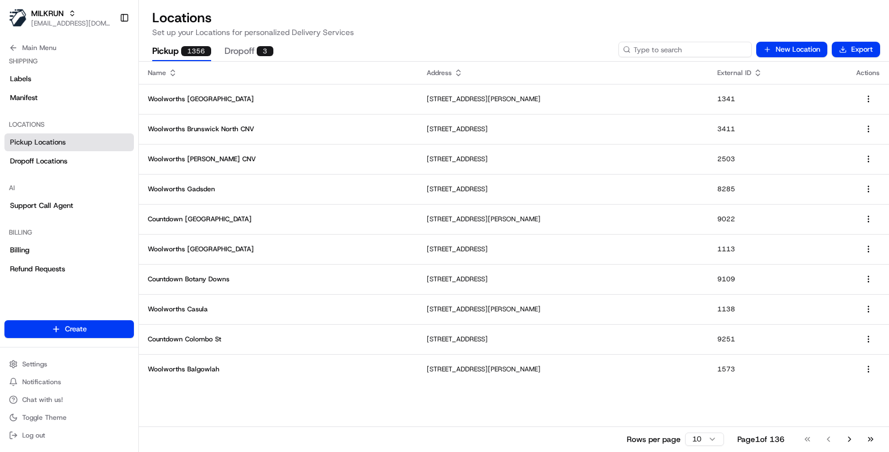
paste input "1407"
type input "1407"
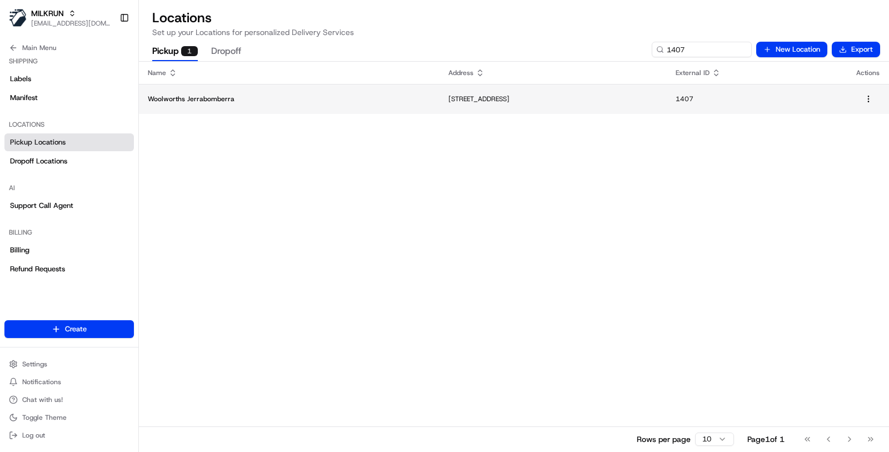
click at [498, 113] on td "2 Limestone Dr, Jerrabomberra, NSW 2619, AU" at bounding box center [553, 99] width 227 height 30
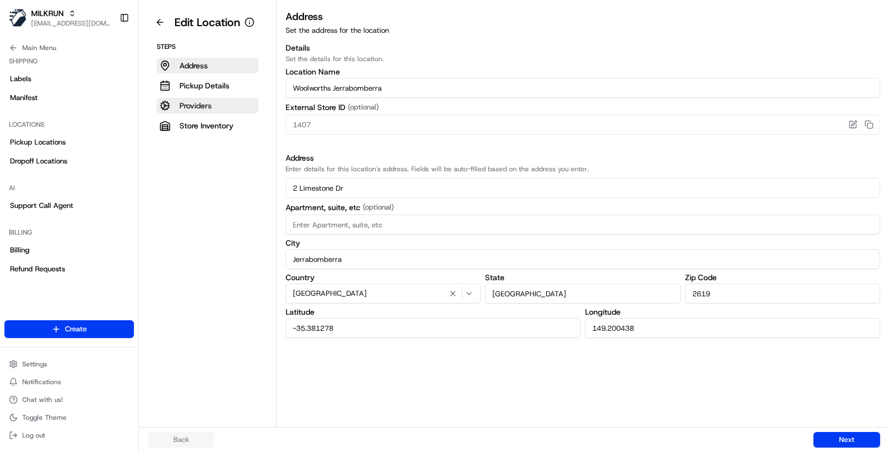
click at [218, 113] on button "Providers" at bounding box center [208, 106] width 102 height 16
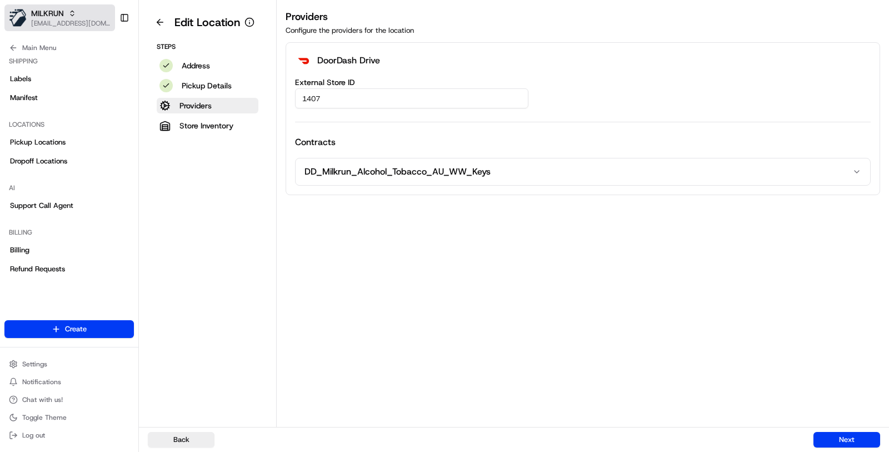
click at [77, 28] on button "MILKRUN masood@usenash.com" at bounding box center [59, 17] width 111 height 27
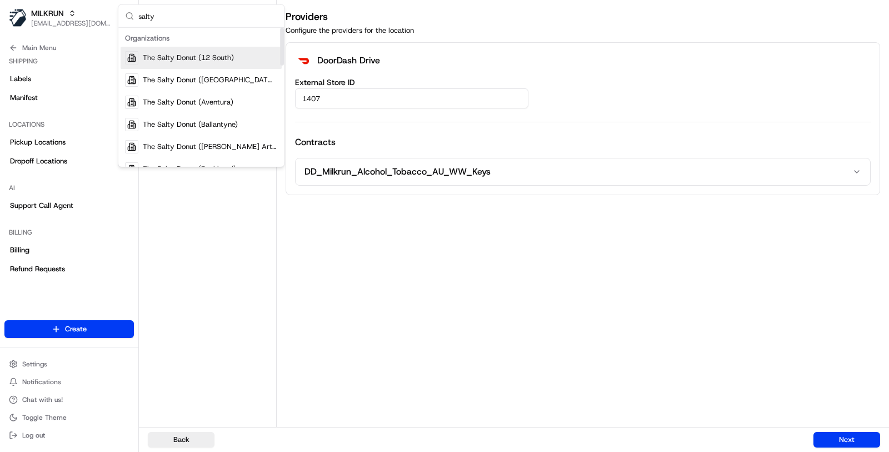
type input "salty"
click at [187, 53] on span "The Salty Donut (12 South)" at bounding box center [188, 58] width 91 height 10
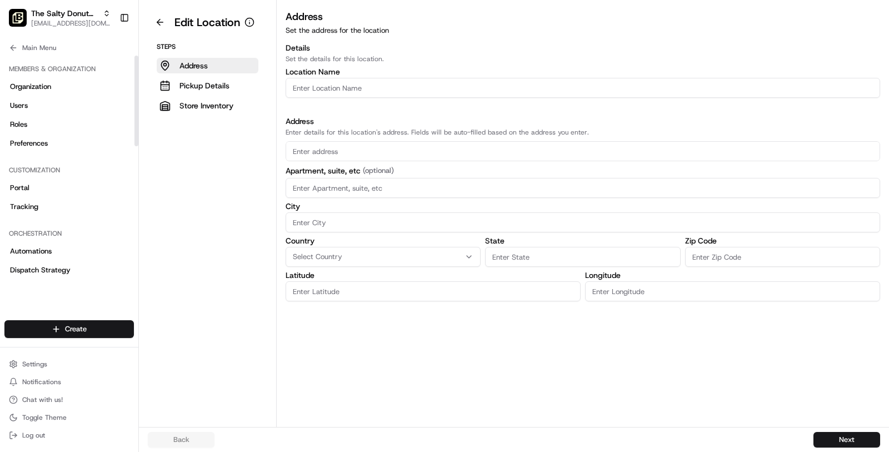
click at [78, 49] on button "Main Menu" at bounding box center [68, 48] width 129 height 16
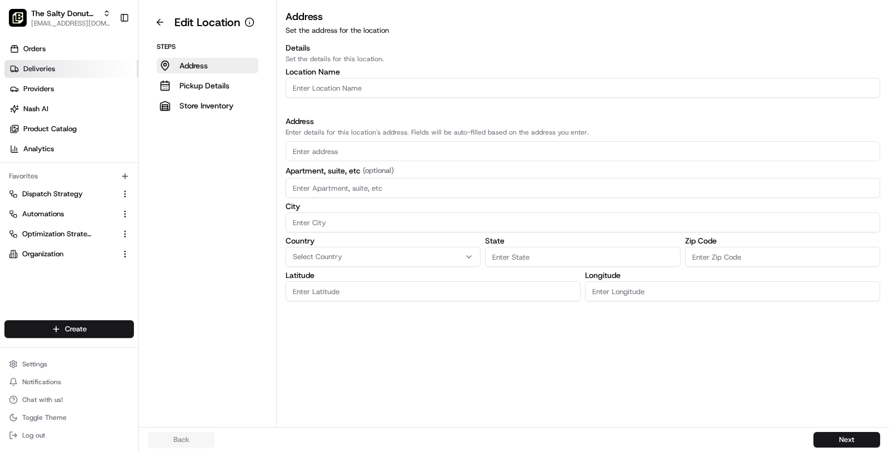
click at [81, 61] on link "Deliveries" at bounding box center [71, 69] width 134 height 18
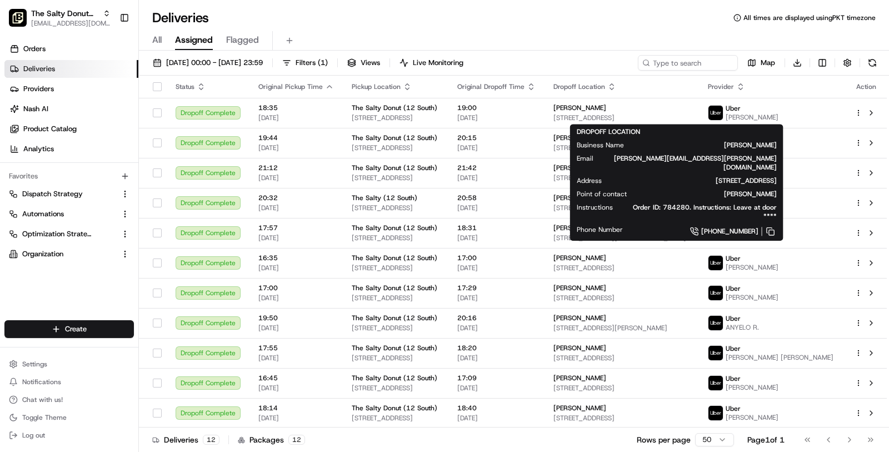
click at [687, 176] on span "1133 Battery Ln, Nashville, TN 37220, USA" at bounding box center [698, 180] width 157 height 9
copy span "1133 Battery Ln, Nashville, TN 37220, USA"
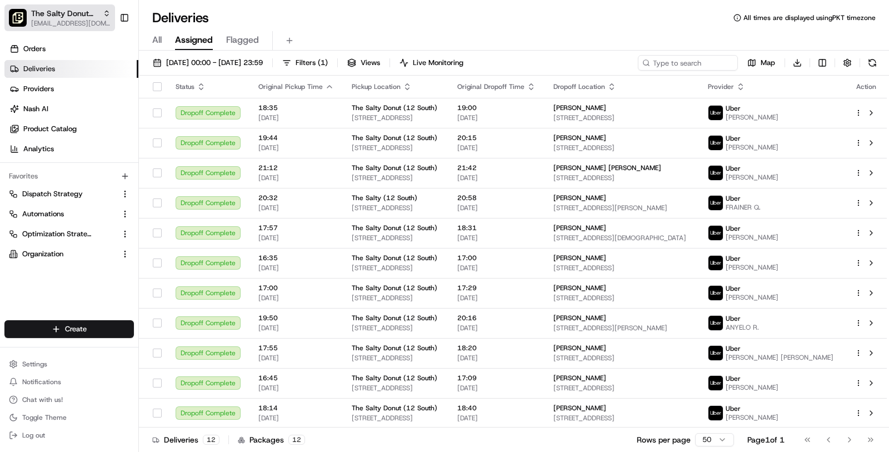
click at [50, 30] on button "The Salty Donut (12 South) masood@usenash.com" at bounding box center [59, 17] width 111 height 27
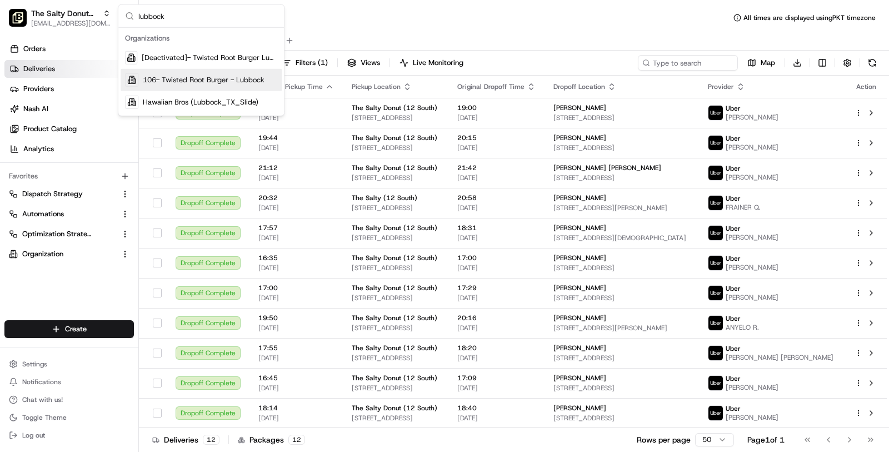
type input "lubbock"
click at [203, 74] on div "106- Twisted Root Burger - Lubbock" at bounding box center [201, 80] width 161 height 22
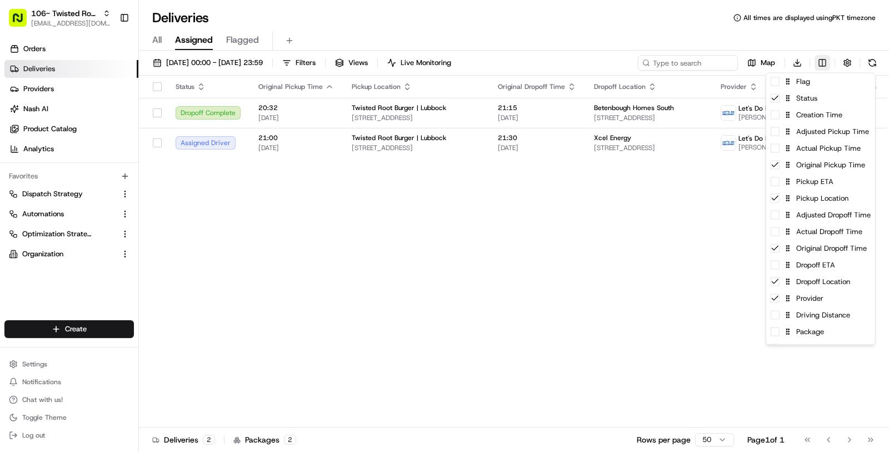
click at [823, 57] on html "106- Twisted Root Burger - Lubbock masood@usenash.com Toggle Sidebar Orders Del…" at bounding box center [444, 226] width 889 height 452
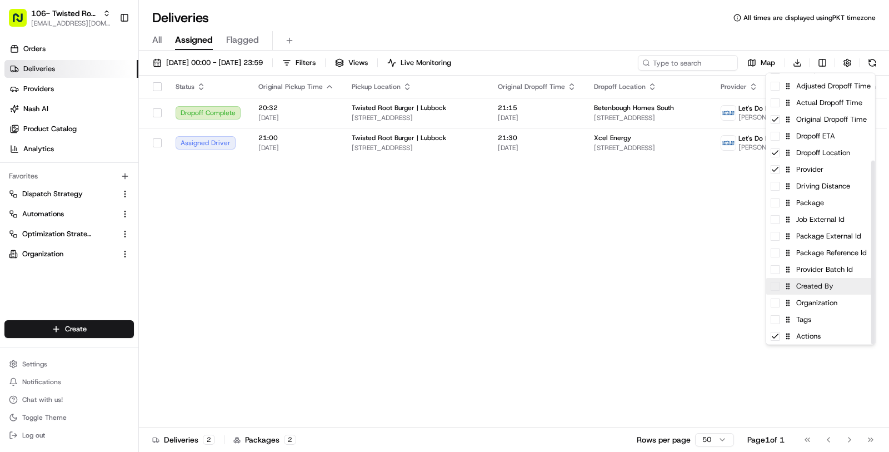
click at [811, 291] on div "Created By" at bounding box center [820, 286] width 109 height 17
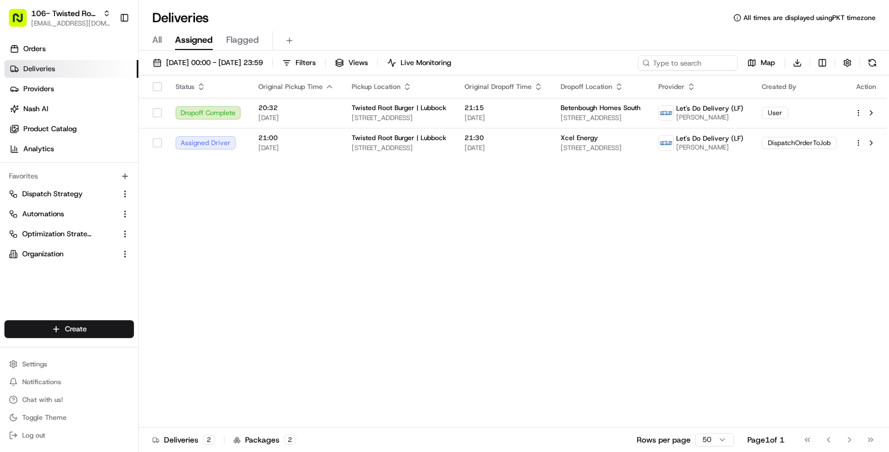
click at [613, 286] on html "106- Twisted Root Burger - Lubbock masood@usenash.com Toggle Sidebar Orders Del…" at bounding box center [444, 226] width 889 height 452
click at [499, 143] on span "20/08/2025" at bounding box center [504, 147] width 78 height 9
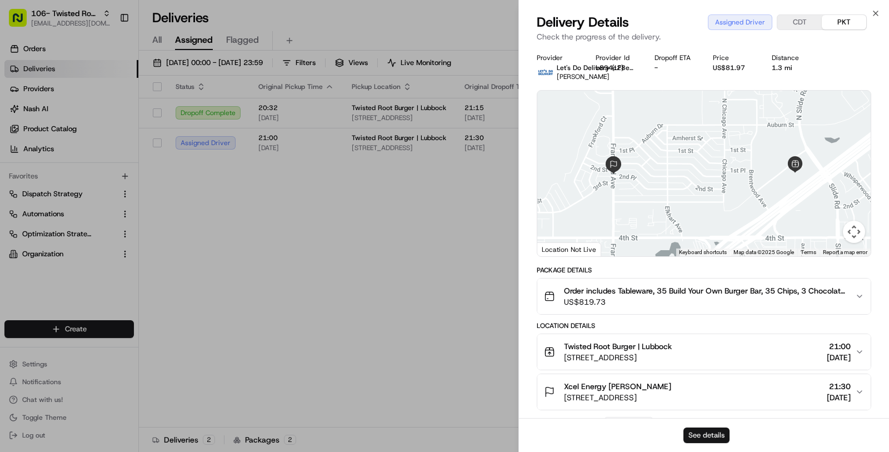
click at [715, 428] on button "See details" at bounding box center [707, 435] width 46 height 16
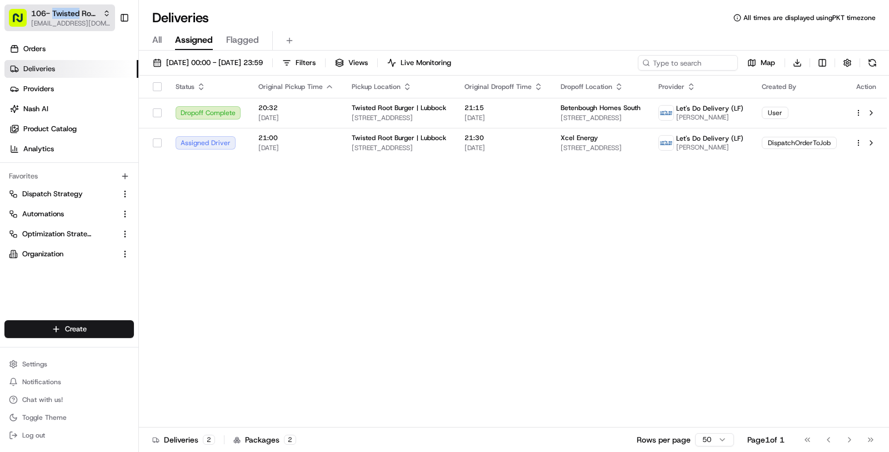
click at [52, 10] on span "106- Twisted Root Burger - Lubbock" at bounding box center [64, 13] width 67 height 11
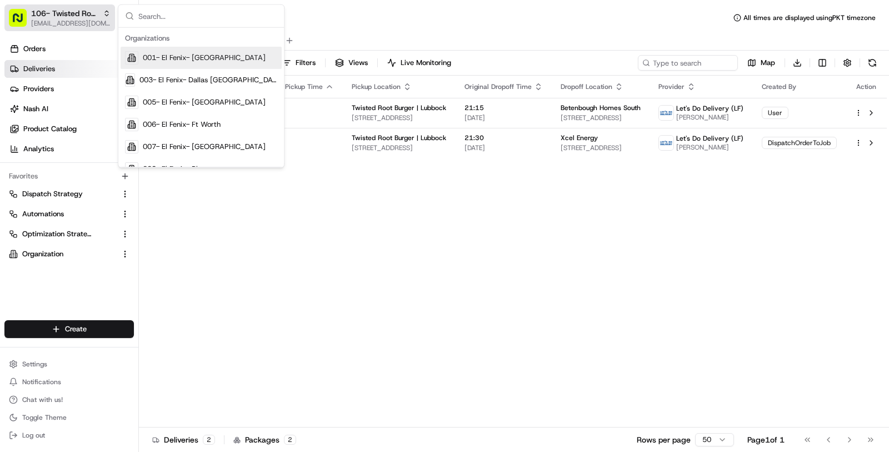
type input "o"
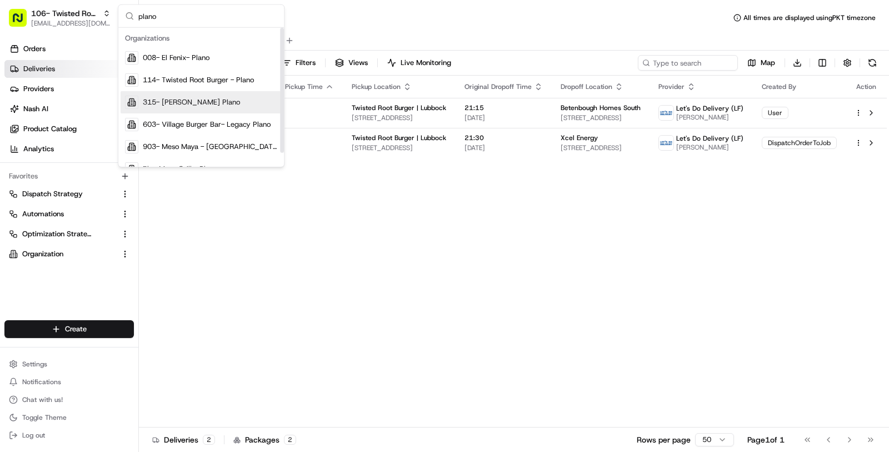
type input "plano"
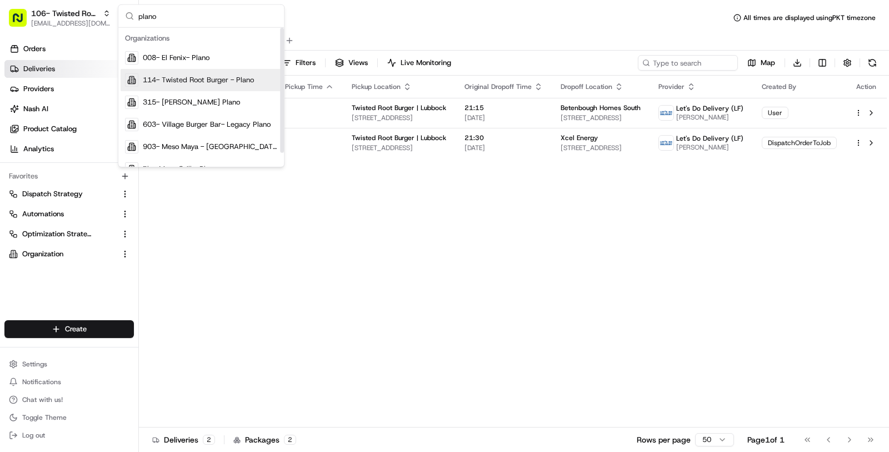
click at [216, 81] on span "114- Twisted Root Burger - Plano" at bounding box center [198, 80] width 111 height 10
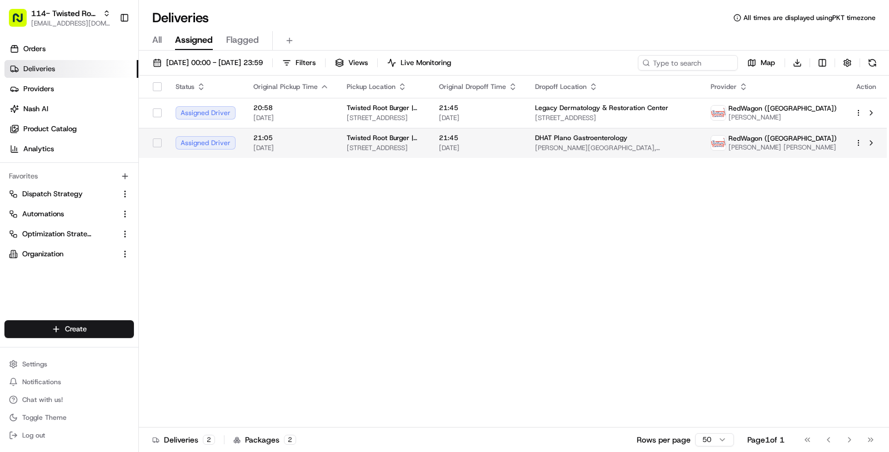
click at [390, 146] on span "1212 14th St, Plano, TX 75074, USA" at bounding box center [384, 147] width 74 height 9
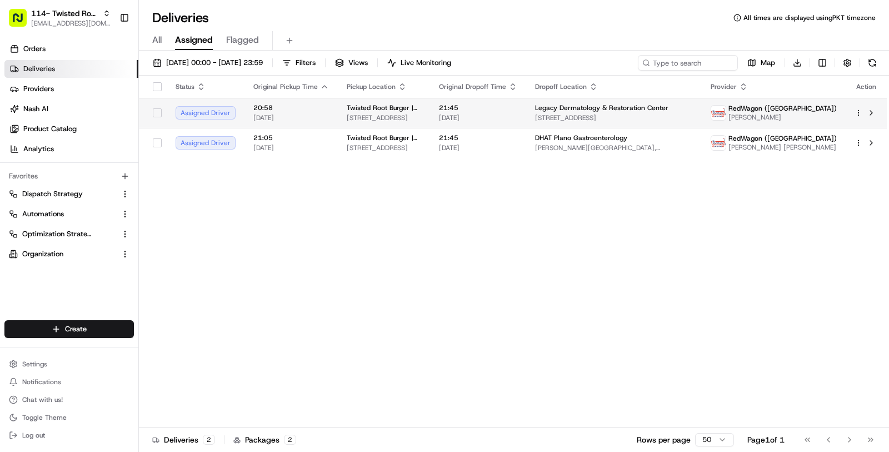
click at [391, 101] on td "Twisted Root Burger | Plano 1212 14th St, Plano, TX 75074, USA" at bounding box center [384, 113] width 92 height 30
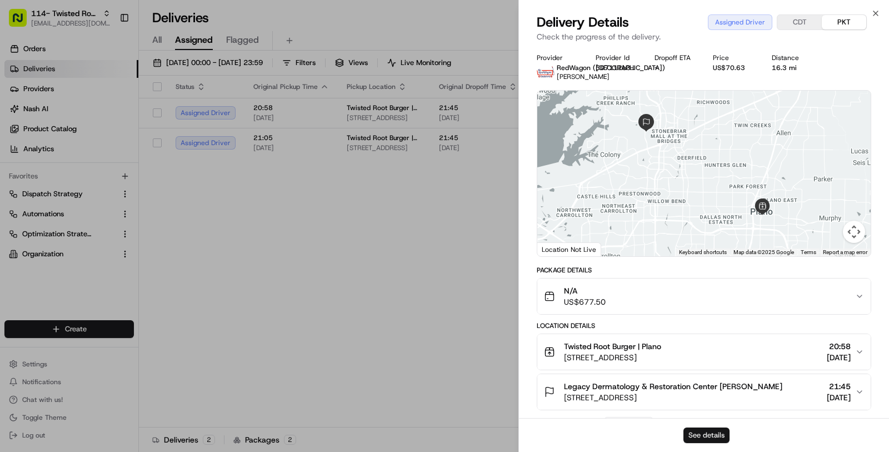
click at [686, 437] on button "See details" at bounding box center [707, 435] width 46 height 16
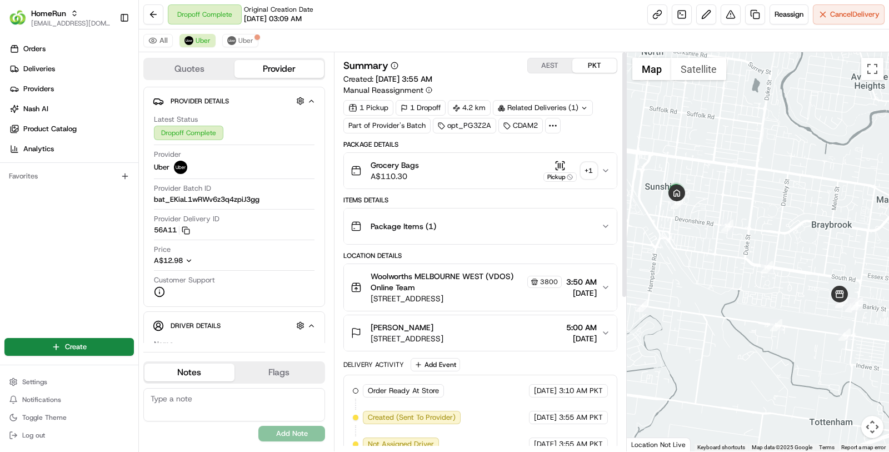
click at [544, 61] on button "AEST" at bounding box center [550, 65] width 44 height 14
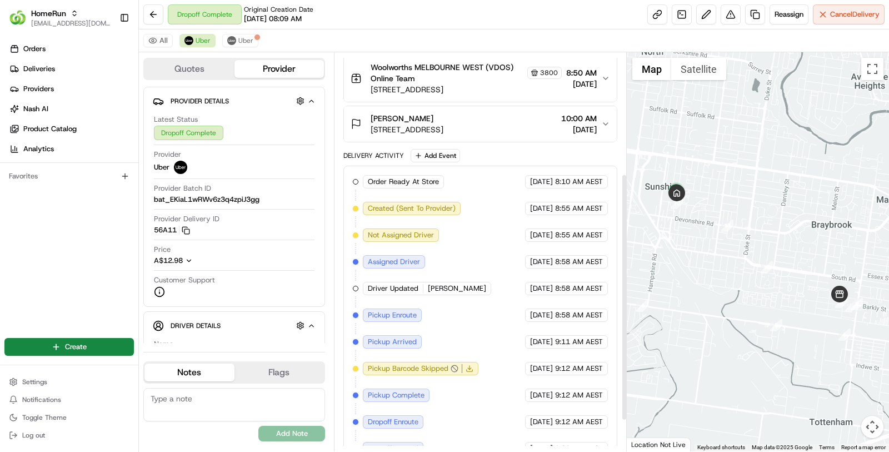
scroll to position [245, 0]
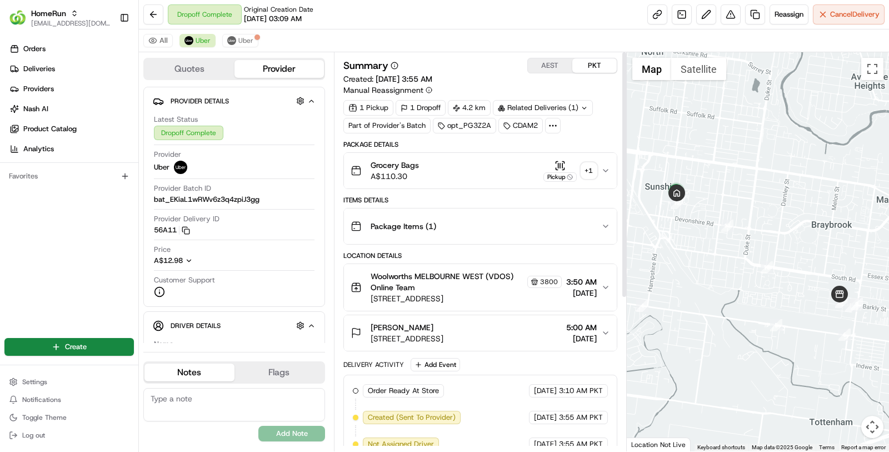
click at [554, 66] on button "AEST" at bounding box center [550, 65] width 44 height 14
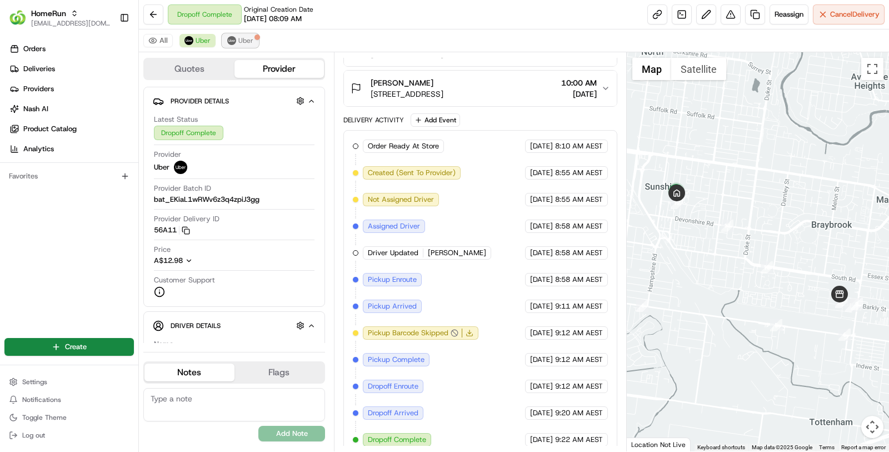
click at [231, 41] on img at bounding box center [231, 40] width 9 height 9
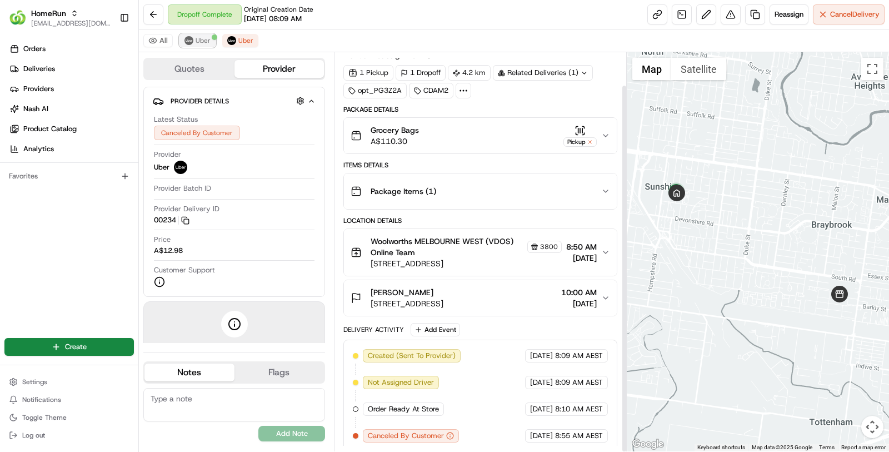
click at [201, 37] on span "Uber" at bounding box center [203, 40] width 15 height 9
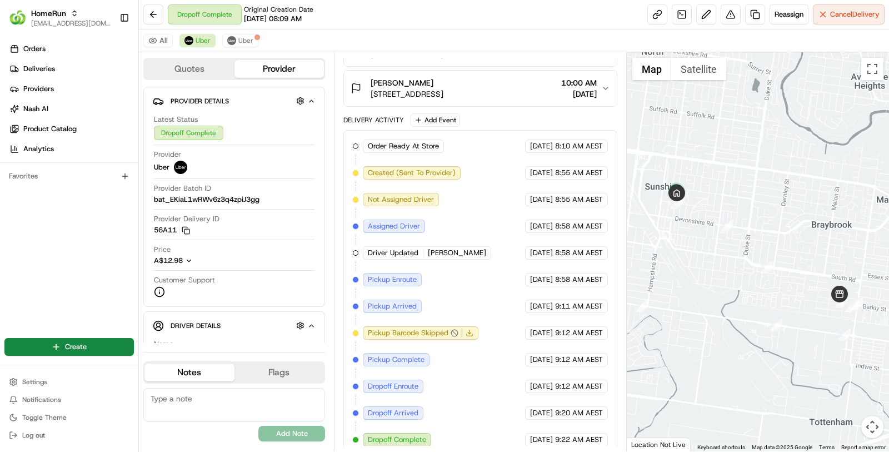
click at [468, 332] on polyline at bounding box center [469, 333] width 3 height 2
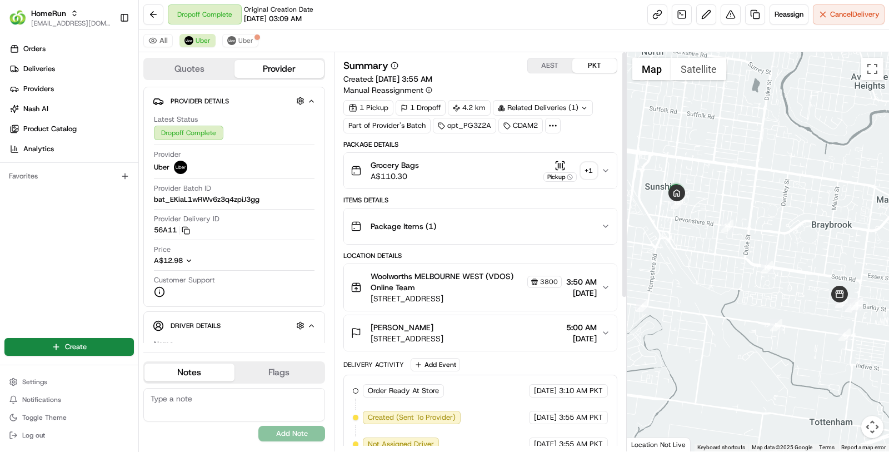
click at [602, 69] on button "PKT" at bounding box center [594, 65] width 44 height 14
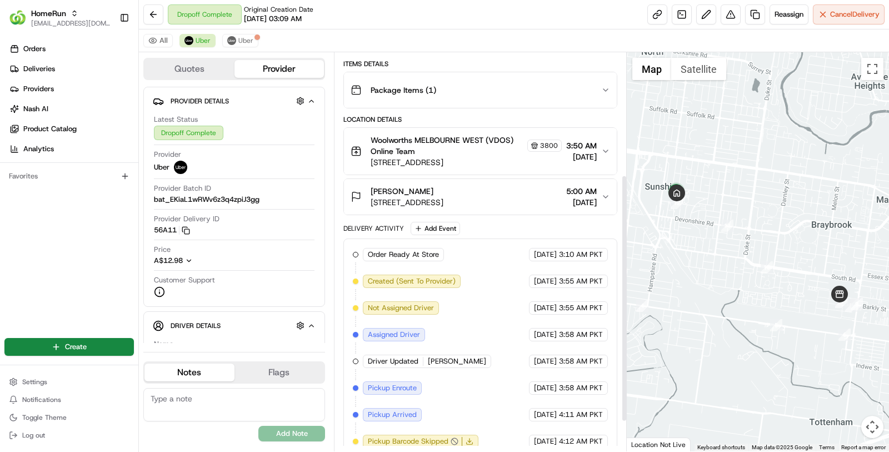
scroll to position [245, 0]
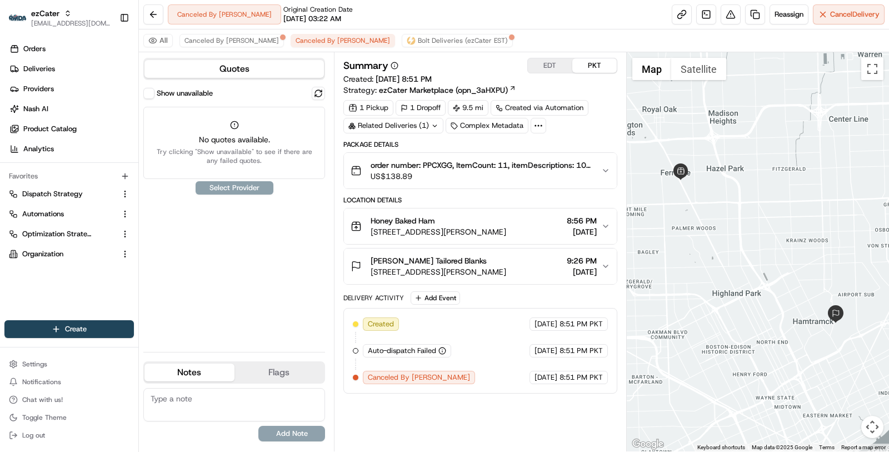
click at [370, 32] on div "All Canceled By Nash Canceled By Nash Bolt Deliveries (ezCater EST)" at bounding box center [514, 40] width 750 height 23
click at [418, 42] on span "Bolt Deliveries (ezCater EST)" at bounding box center [463, 40] width 90 height 9
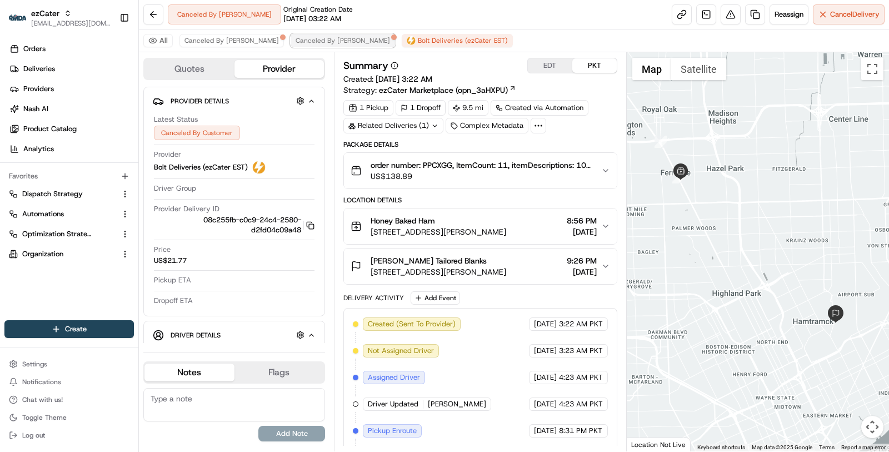
click at [296, 37] on span "Canceled By Nash" at bounding box center [343, 40] width 94 height 9
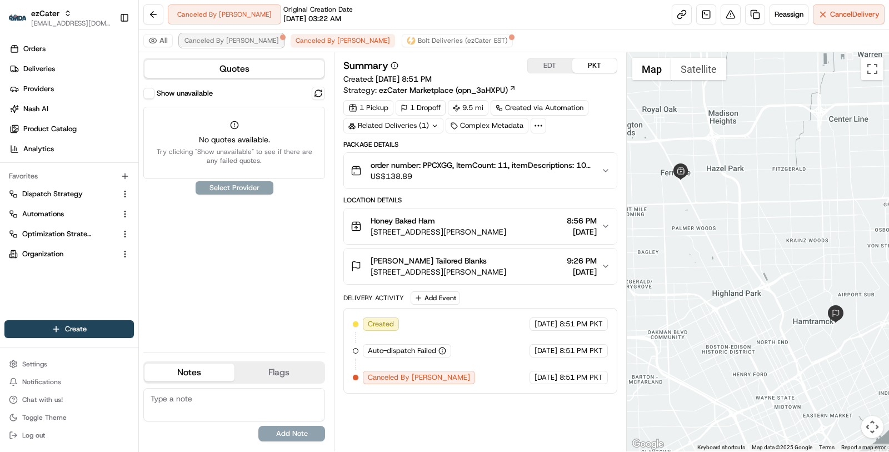
click at [222, 42] on span "Canceled By Nash" at bounding box center [232, 40] width 94 height 9
click at [291, 46] on button "Canceled By Nash" at bounding box center [343, 40] width 104 height 13
click at [418, 36] on span "Bolt Deliveries (ezCater EST)" at bounding box center [463, 40] width 90 height 9
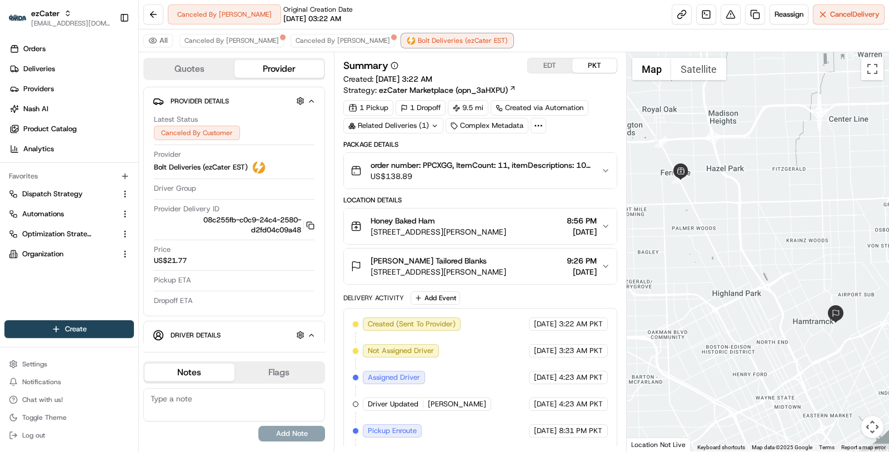
scroll to position [73, 0]
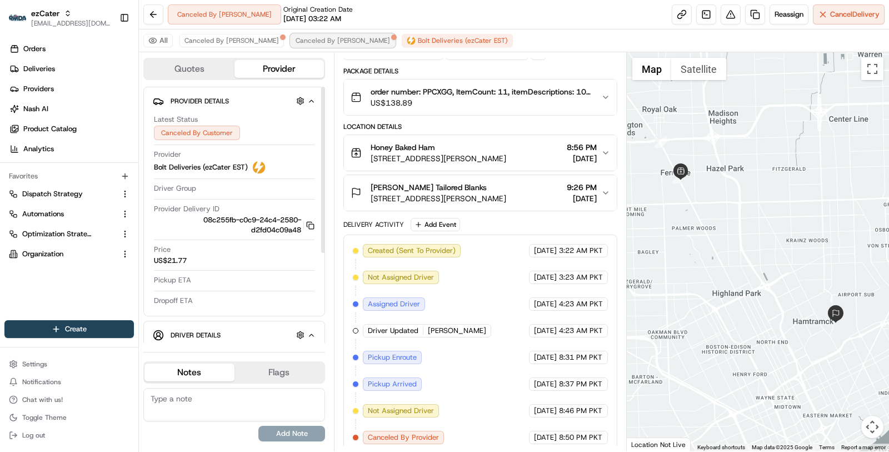
click at [296, 39] on span "Canceled By Nash" at bounding box center [343, 40] width 94 height 9
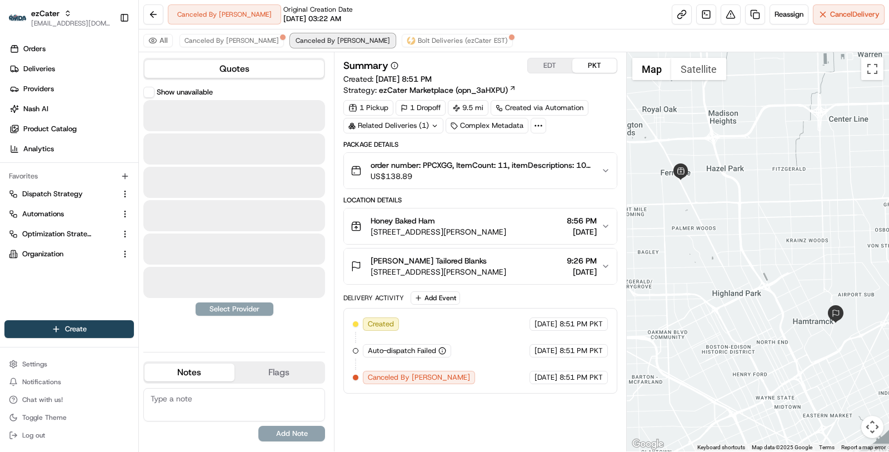
scroll to position [0, 0]
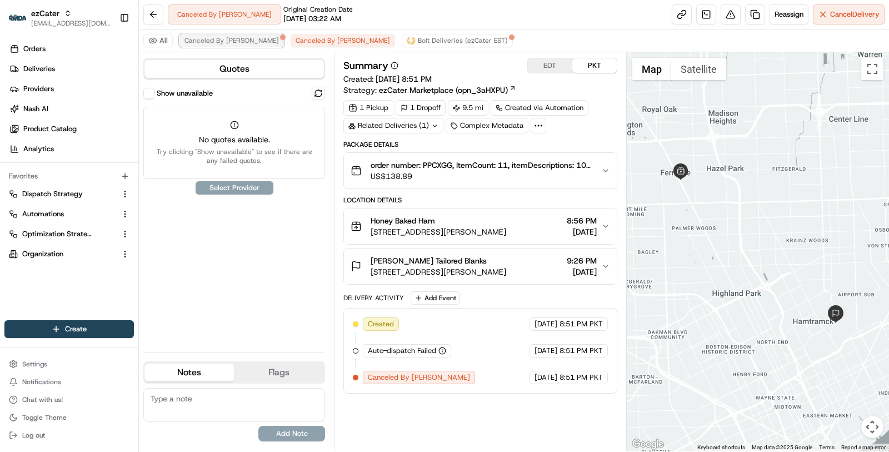
click at [228, 43] on span "Canceled By Nash" at bounding box center [232, 40] width 94 height 9
click at [418, 38] on span "Bolt Deliveries (ezCater EST)" at bounding box center [463, 40] width 90 height 9
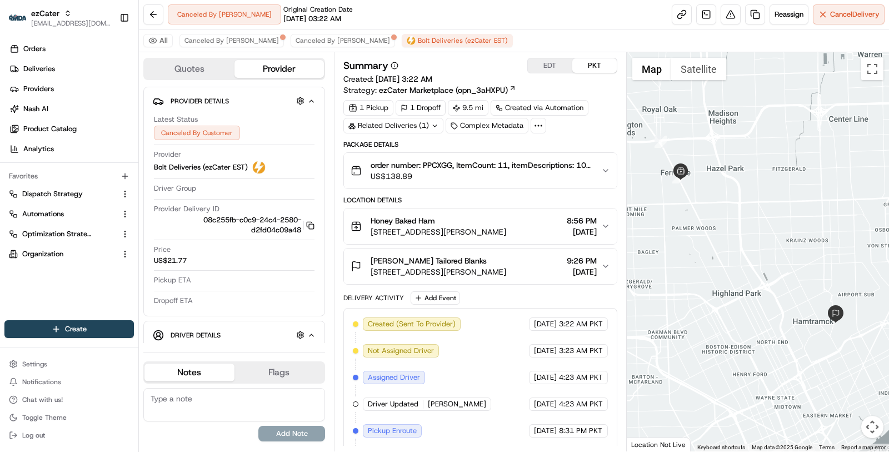
click at [547, 62] on button "EDT" at bounding box center [550, 65] width 44 height 14
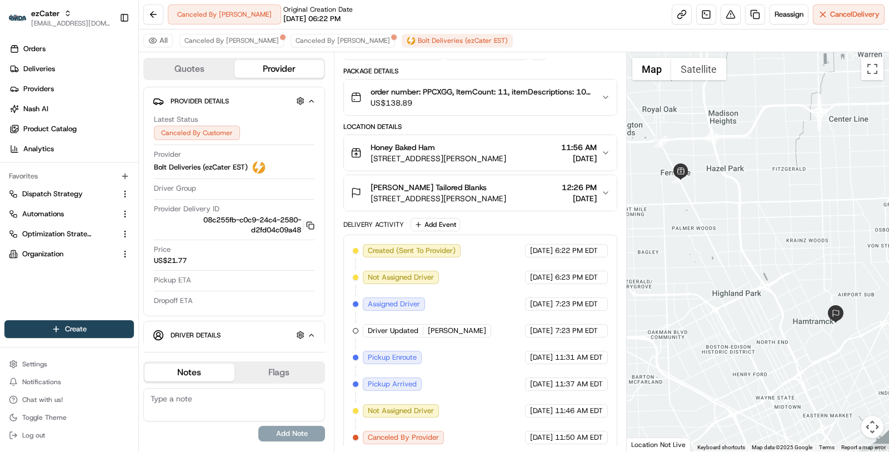
click at [551, 299] on span "08/18/2025" at bounding box center [541, 304] width 23 height 10
click at [495, 147] on div "Honey Baked Ham" at bounding box center [439, 147] width 136 height 11
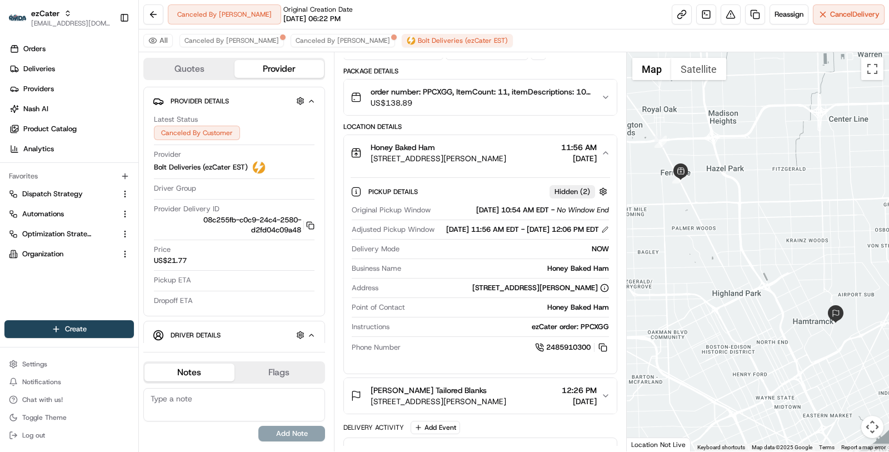
click at [471, 388] on button "Arcelor Mittal Tailored Blanks 8650 Mt Elliott St, Detroit, MI 48211, USA 12:26…" at bounding box center [480, 396] width 273 height 36
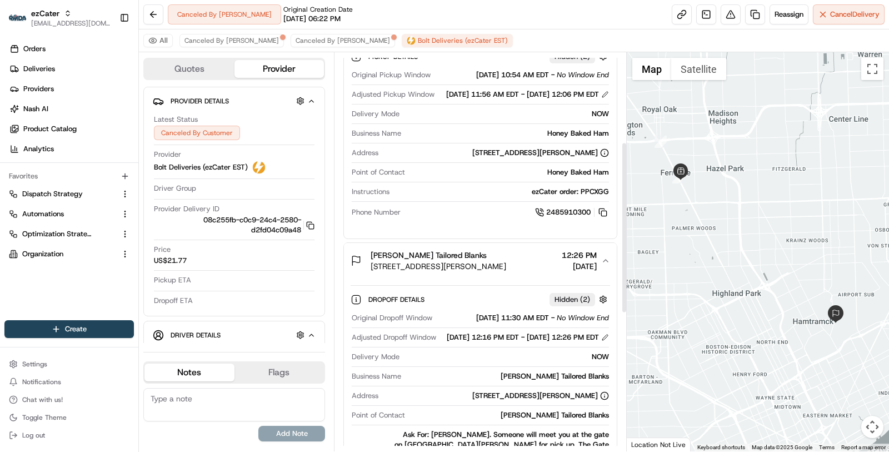
scroll to position [221, 0]
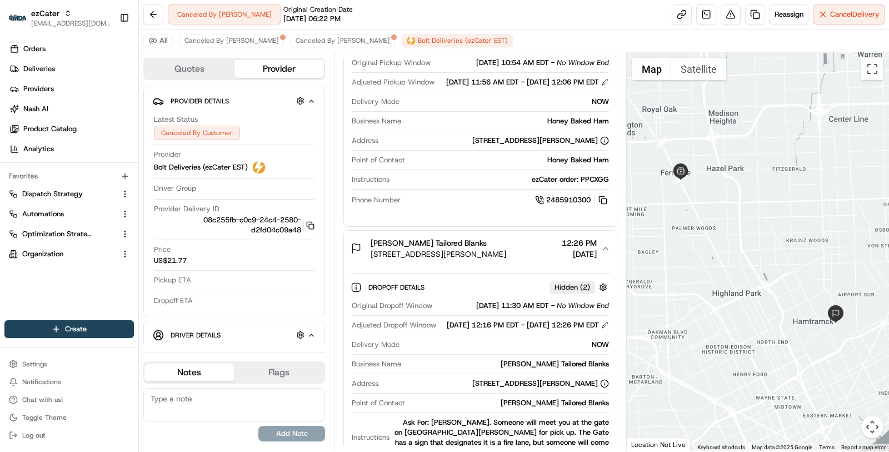
click at [487, 260] on span "8650 Mt Elliott St, Detroit, MI 48211, USA" at bounding box center [439, 253] width 136 height 11
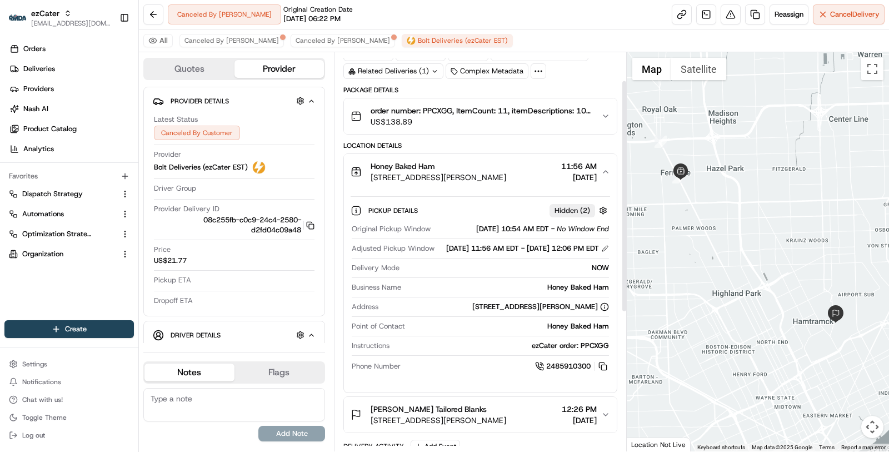
scroll to position [48, 0]
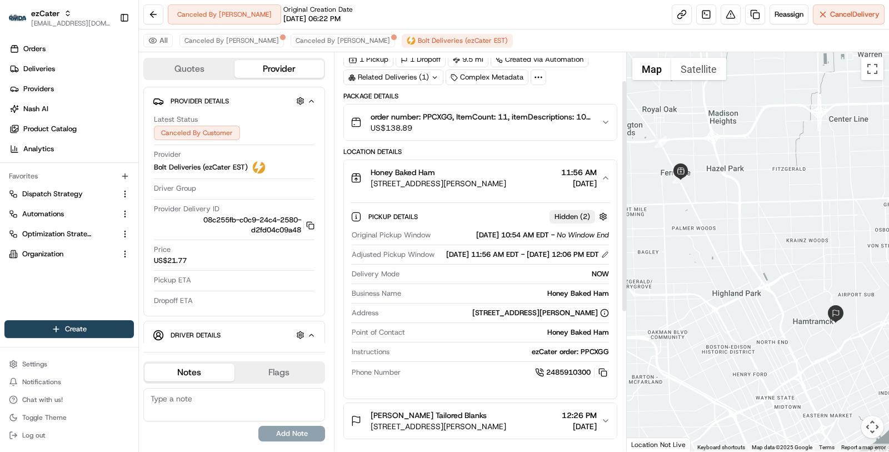
click at [497, 123] on span "US$138.89" at bounding box center [482, 127] width 222 height 11
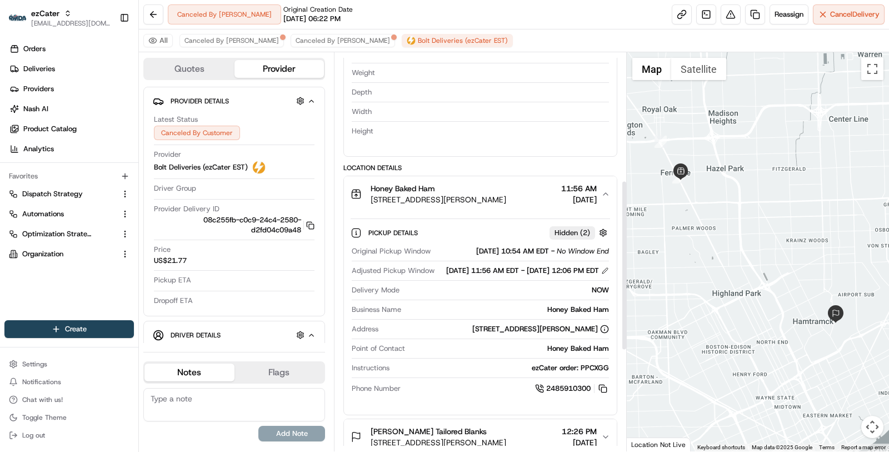
scroll to position [298, 0]
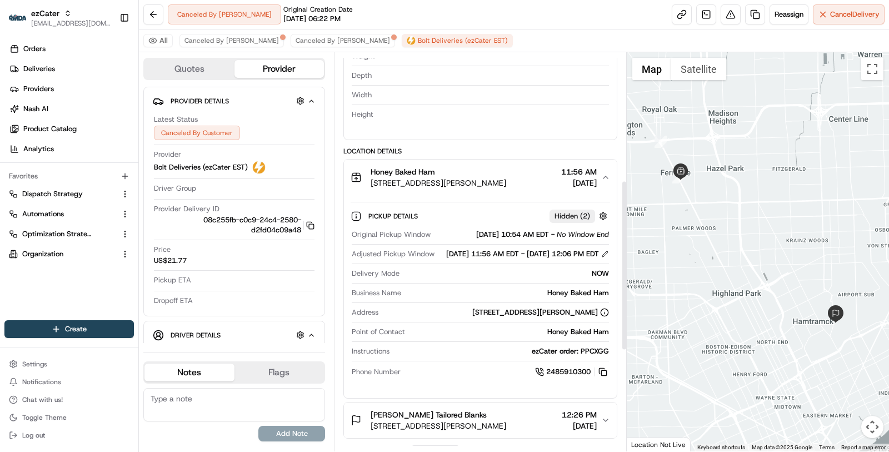
click at [491, 177] on span "22304 Woodward Ave, Ferndale, MI 48220, USA" at bounding box center [439, 182] width 136 height 11
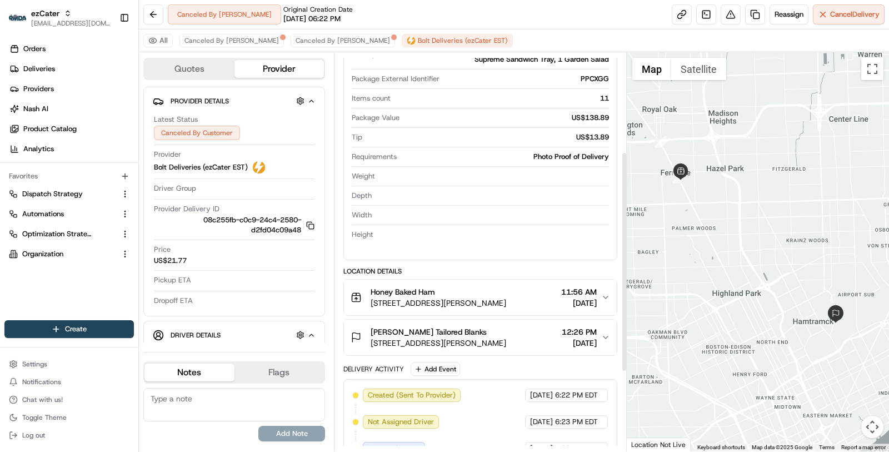
scroll to position [179, 0]
click at [506, 297] on span "22304 Woodward Ave, Ferndale, MI 48220, USA" at bounding box center [439, 302] width 136 height 11
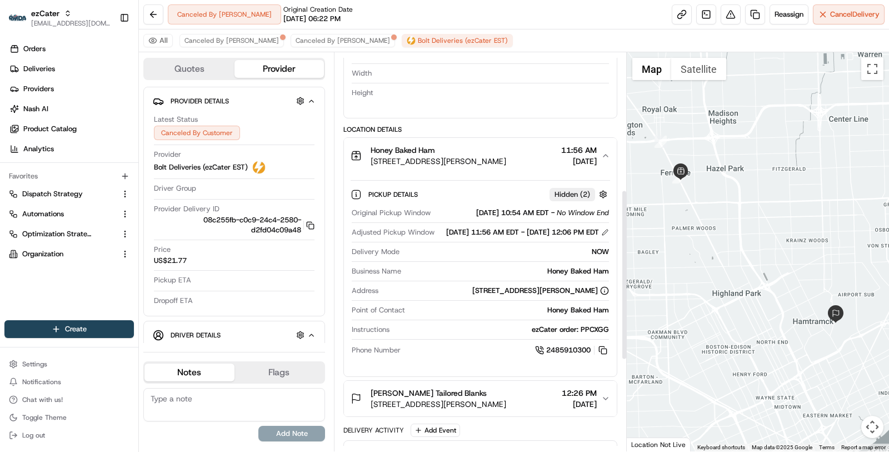
scroll to position [321, 0]
click at [506, 409] on span "8650 Mt Elliott St, Detroit, MI 48211, USA" at bounding box center [439, 403] width 136 height 11
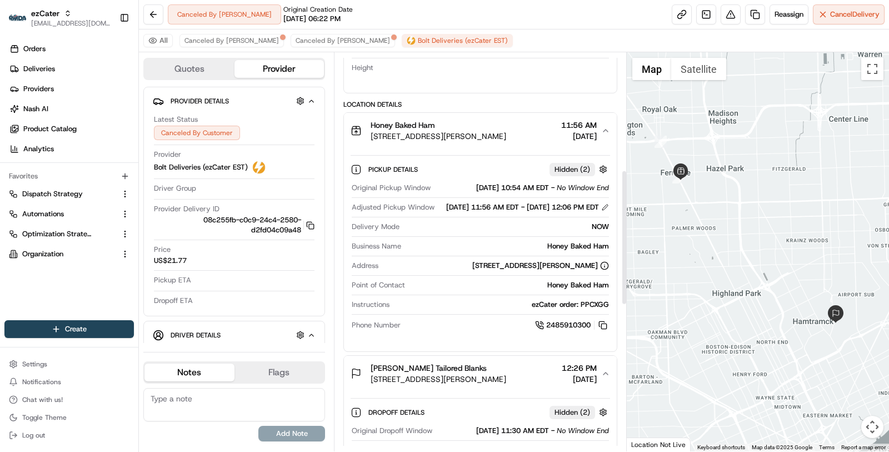
scroll to position [346, 0]
click at [428, 210] on span "Adjusted Pickup Window" at bounding box center [393, 206] width 83 height 10
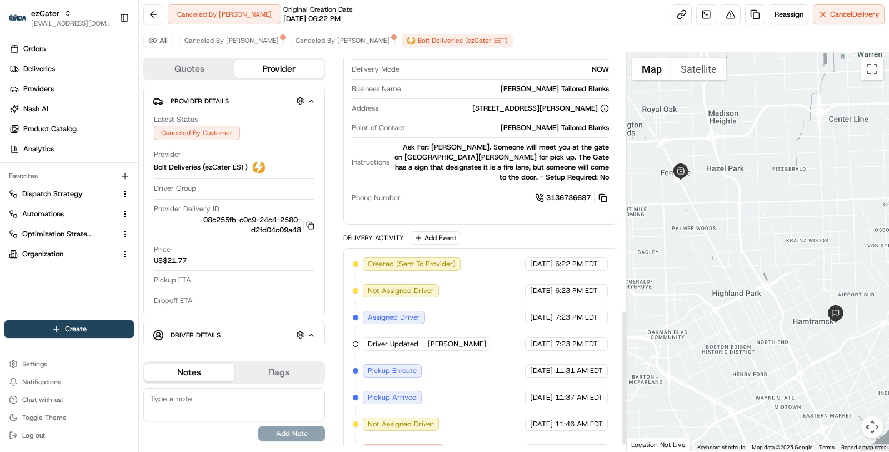
scroll to position [775, 0]
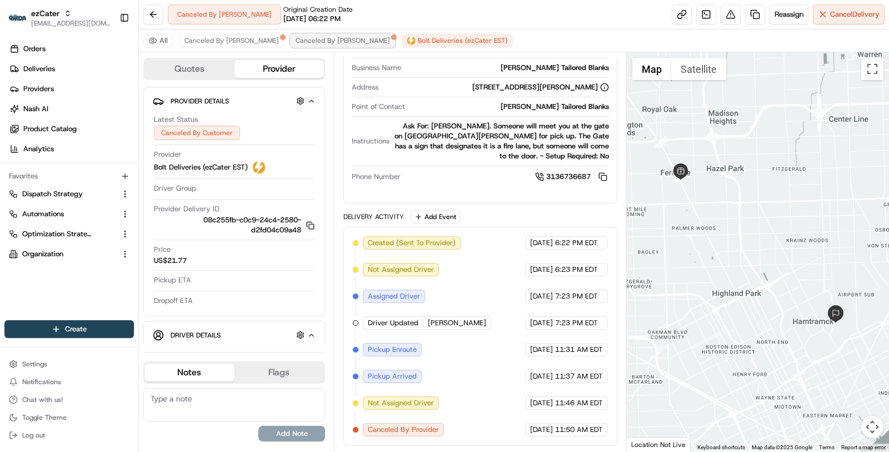
click at [296, 38] on span "Canceled By Nash" at bounding box center [343, 40] width 94 height 9
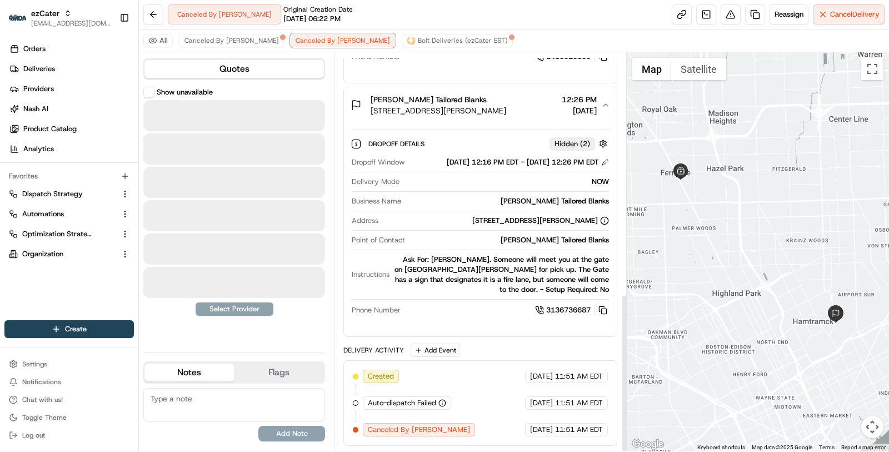
scroll to position [606, 0]
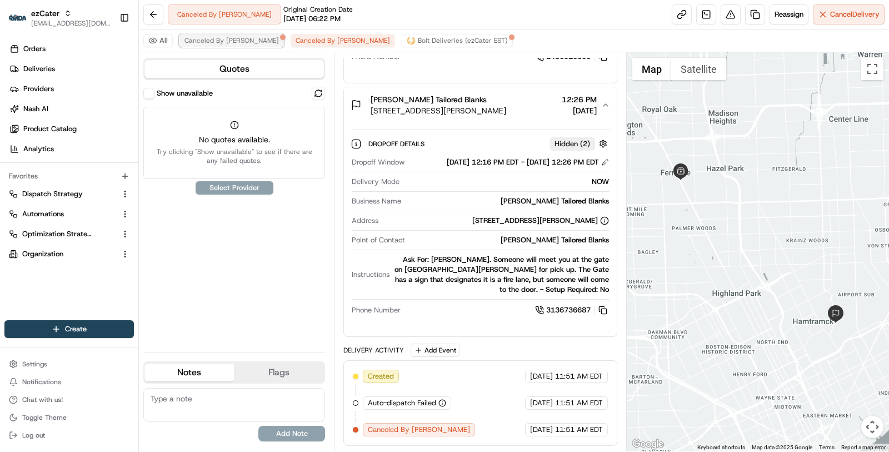
click at [208, 43] on span "Canceled By Nash" at bounding box center [232, 40] width 94 height 9
click at [310, 40] on span "Canceled By Nash" at bounding box center [343, 40] width 94 height 9
click at [402, 46] on button "Bolt Deliveries (ezCater EST)" at bounding box center [457, 40] width 111 height 13
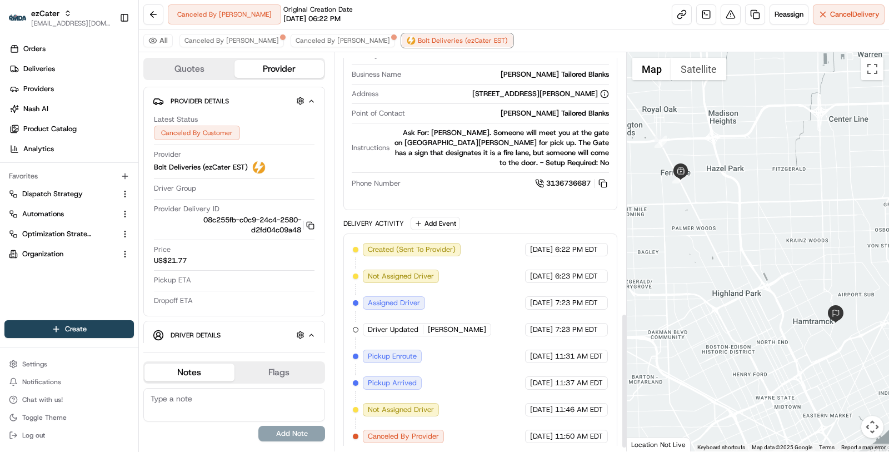
scroll to position [775, 0]
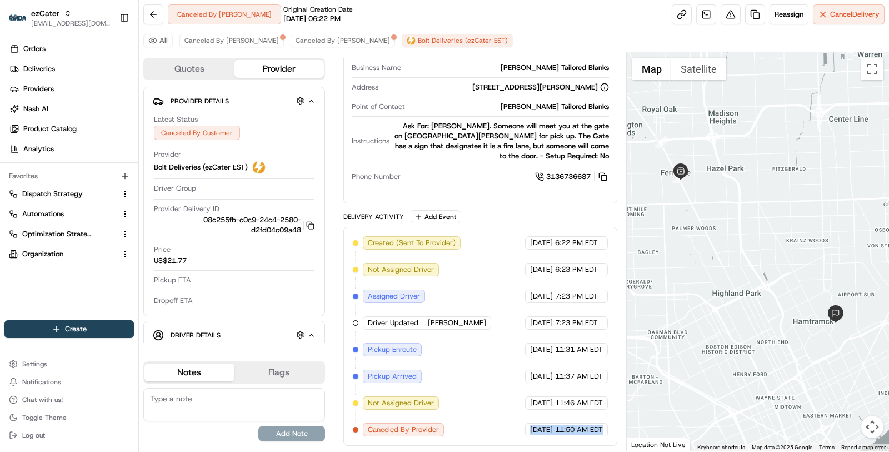
drag, startPoint x: 604, startPoint y: 429, endPoint x: 485, endPoint y: 429, distance: 118.9
click at [484, 429] on div "Created (Sent To Provider) Bolt Deliveries (ezCater EST) 08/18/2025 6:22 PM EDT…" at bounding box center [480, 336] width 255 height 200
copy div "08/19/2025 11:50 AM EDT"
click at [291, 35] on button "Canceled By Nash" at bounding box center [343, 40] width 104 height 13
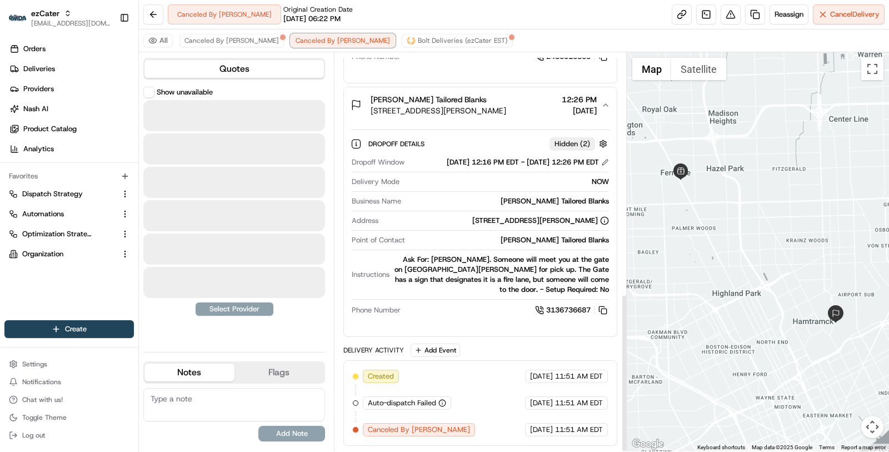
scroll to position [606, 0]
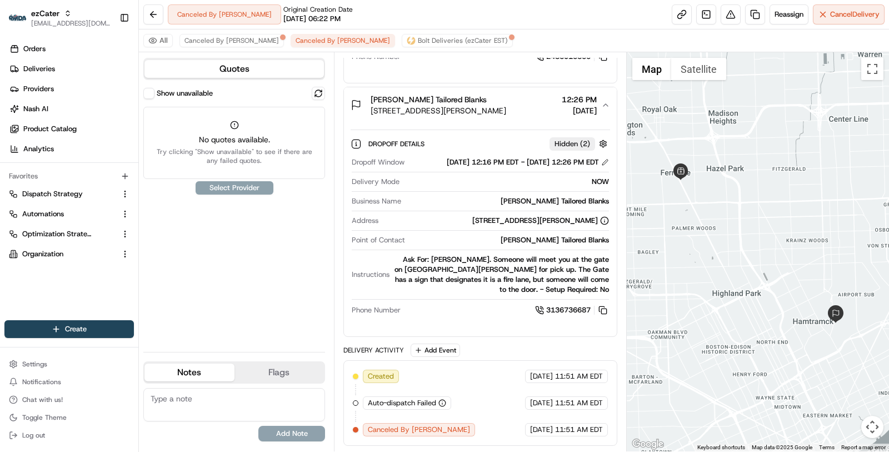
click at [211, 31] on div "All Canceled By Nash Canceled By Nash Bolt Deliveries (ezCater EST)" at bounding box center [514, 40] width 750 height 23
click at [211, 34] on button "Canceled By Nash" at bounding box center [232, 40] width 104 height 13
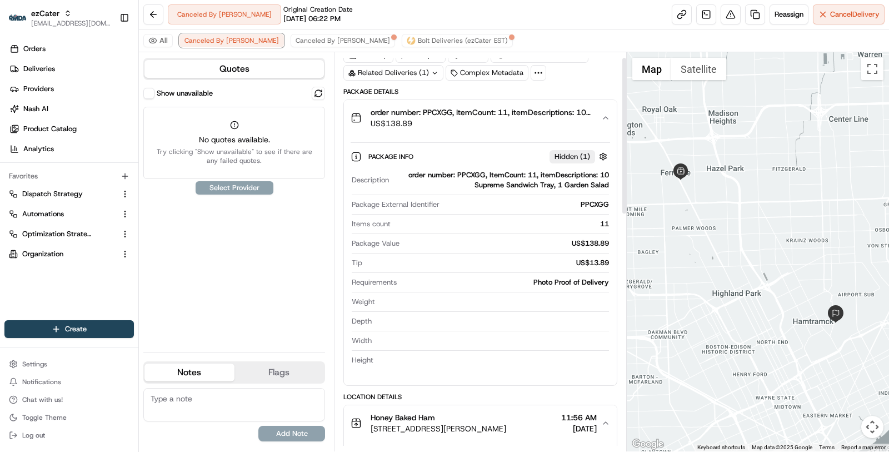
scroll to position [0, 0]
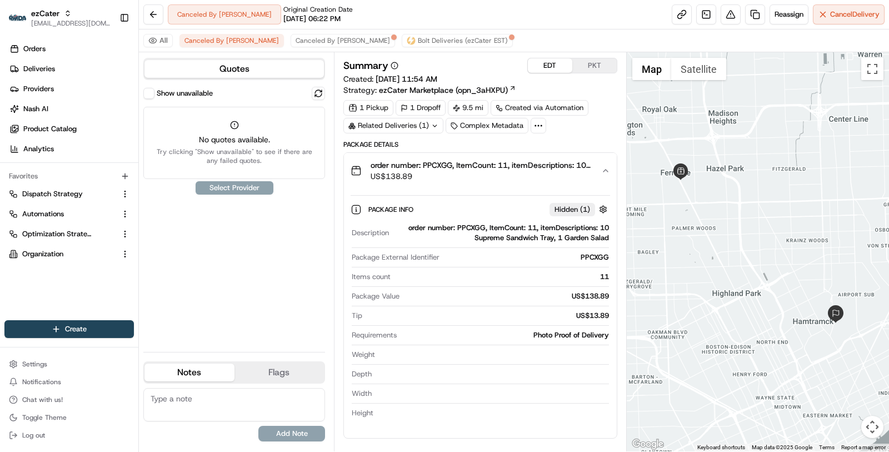
click at [472, 92] on span "ezCater Marketplace (opn_3aHXPU)" at bounding box center [443, 89] width 129 height 11
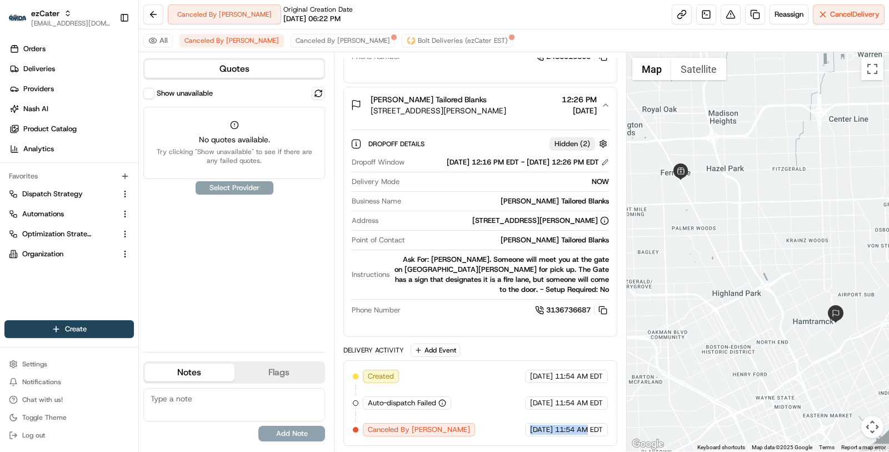
drag, startPoint x: 589, startPoint y: 430, endPoint x: 510, endPoint y: 430, distance: 79.5
click at [525, 430] on div "08/19/2025 11:54 AM EDT" at bounding box center [566, 429] width 83 height 13
click at [530, 430] on span "08/19/2025" at bounding box center [541, 430] width 23 height 10
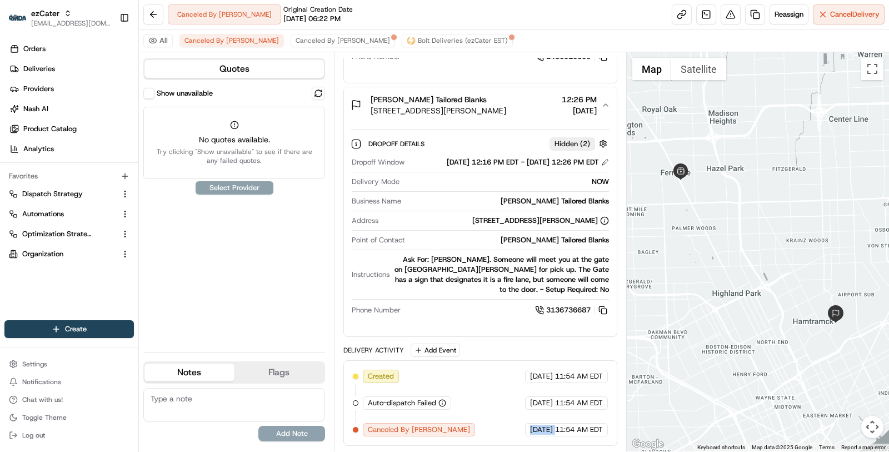
click at [530, 430] on span "08/19/2025" at bounding box center [541, 430] width 23 height 10
drag, startPoint x: 603, startPoint y: 430, endPoint x: 487, endPoint y: 430, distance: 116.2
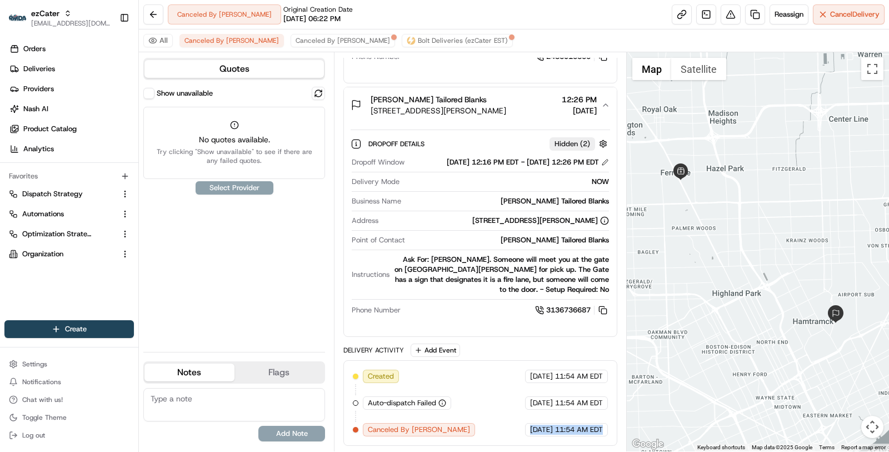
click at [487, 430] on div "Created 08/19/2025 11:54 AM EDT Auto-dispatch Failed 08/19/2025 11:54 AM EDT Ca…" at bounding box center [480, 403] width 255 height 67
copy div "08/19/2025 11:54 AM EDT"
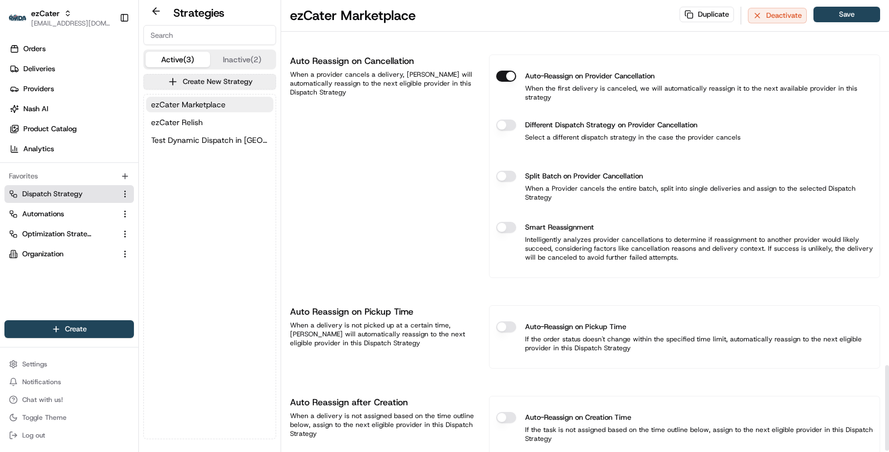
scroll to position [1937, 0]
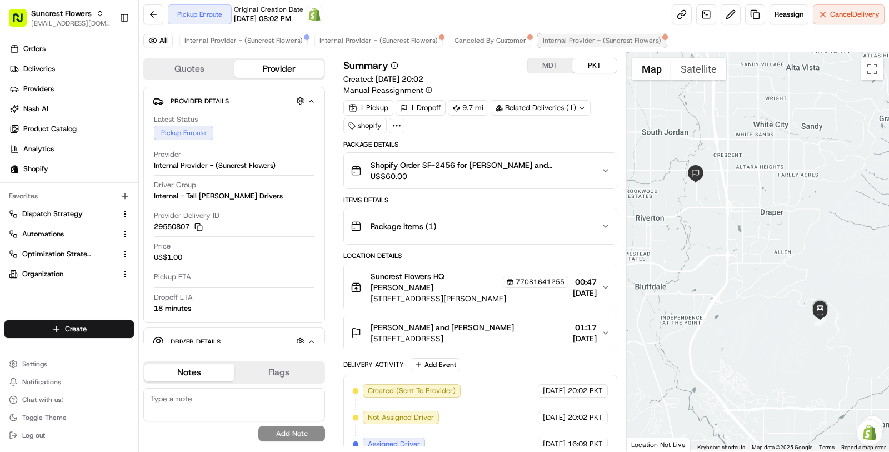
click at [554, 41] on span "Internal Provider - (Suncrest Flowers)" at bounding box center [602, 40] width 118 height 9
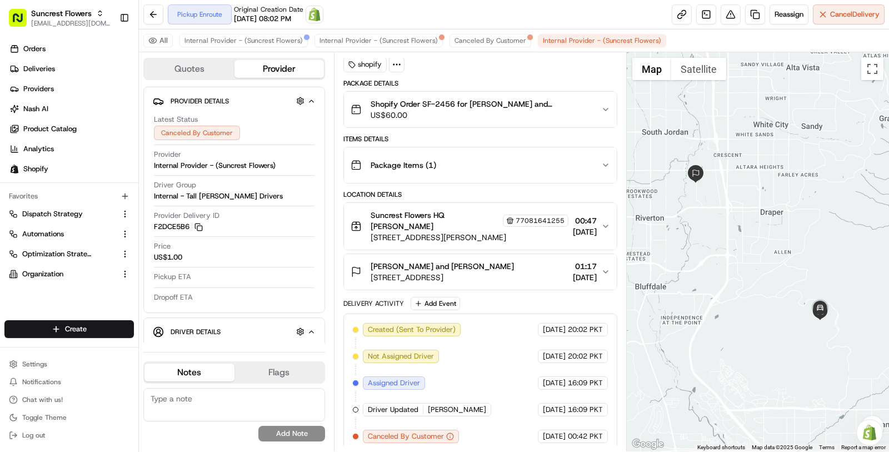
click at [489, 31] on div "All Internal Provider - (Suncrest Flowers) Internal Provider - (Suncrest Flower…" at bounding box center [514, 40] width 750 height 23
click at [487, 34] on button "Canceled By Customer" at bounding box center [491, 40] width 82 height 13
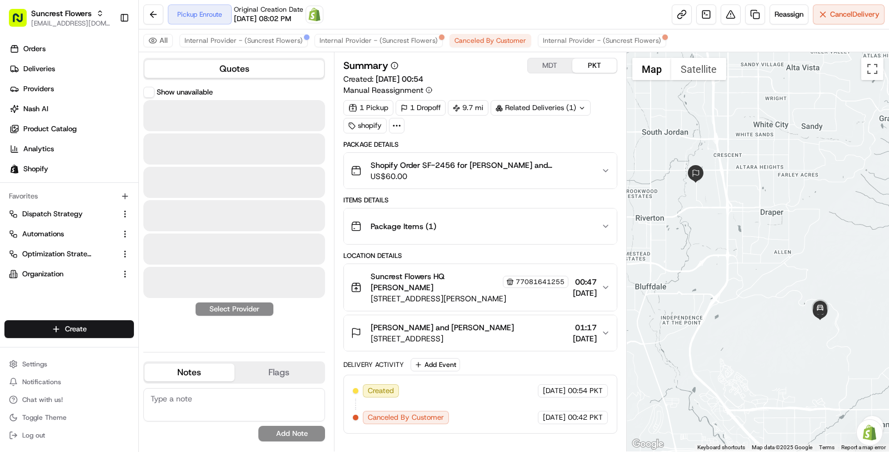
click at [378, 47] on div "All Internal Provider - (Suncrest Flowers) Internal Provider - (Suncrest Flower…" at bounding box center [514, 40] width 750 height 23
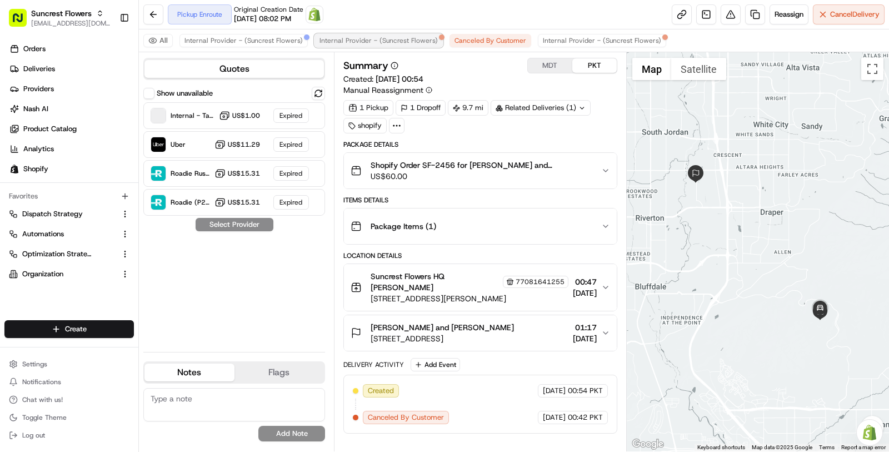
click at [378, 44] on span "Internal Provider - (Suncrest Flowers)" at bounding box center [379, 40] width 118 height 9
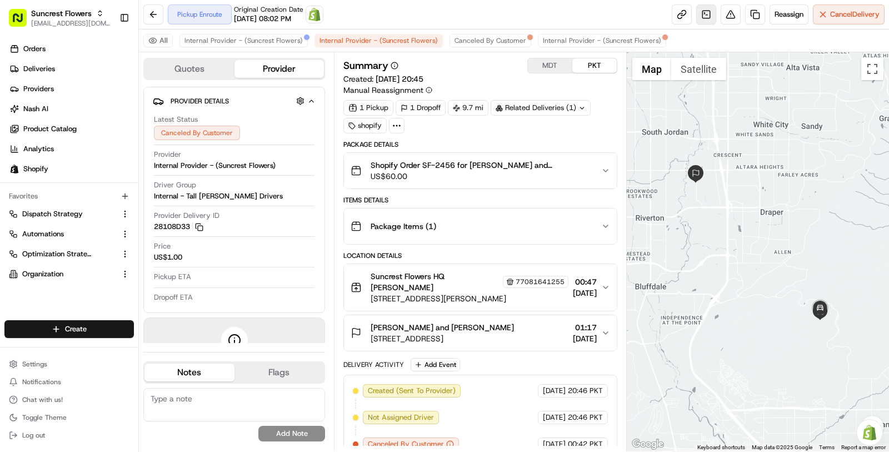
click at [701, 18] on link at bounding box center [706, 14] width 20 height 20
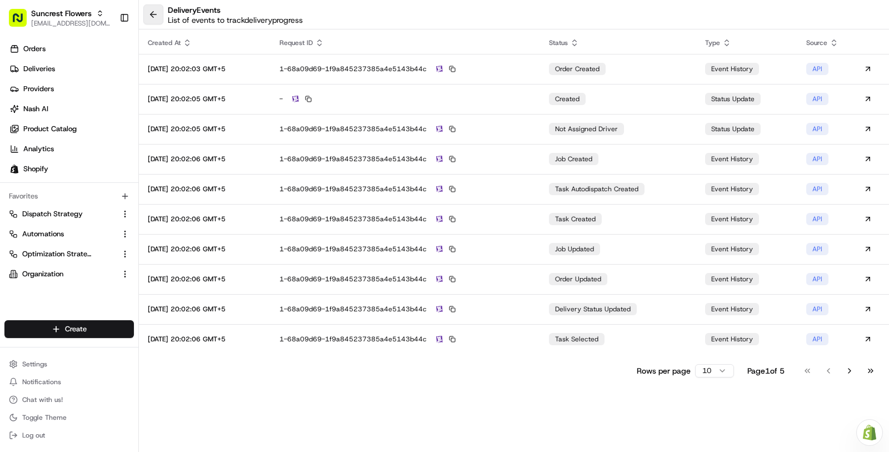
click at [159, 17] on button at bounding box center [153, 14] width 20 height 20
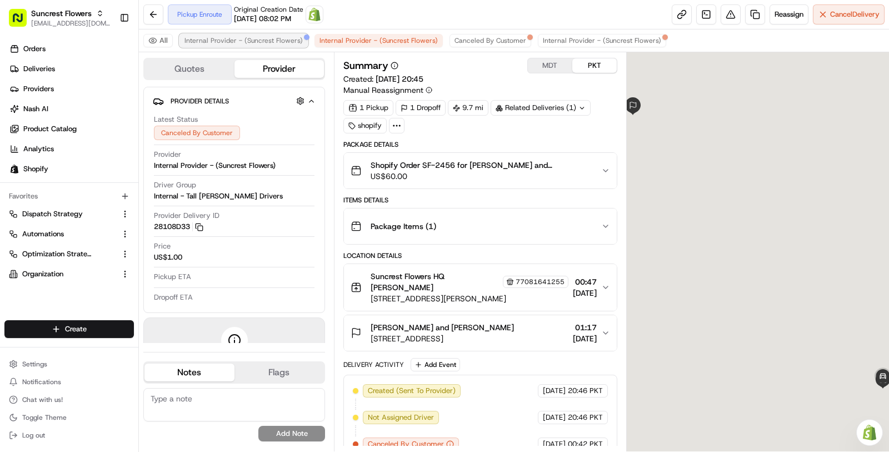
click at [268, 40] on span "Internal Provider - (Suncrest Flowers)" at bounding box center [244, 40] width 118 height 9
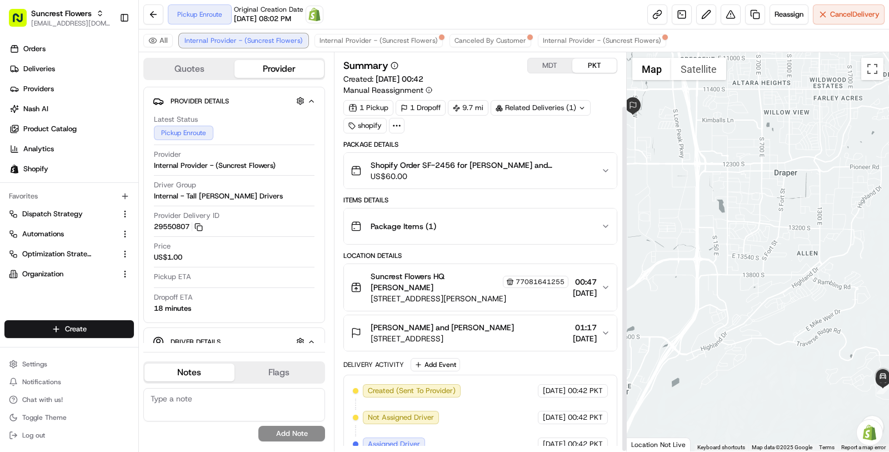
scroll to position [61, 0]
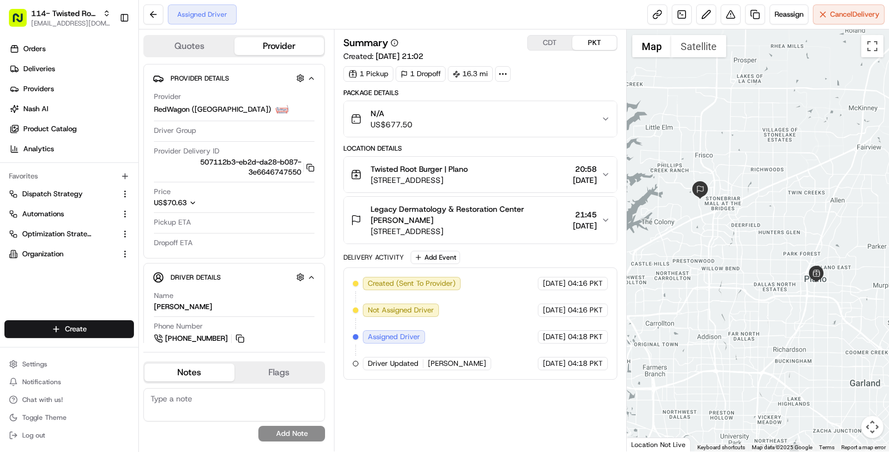
click at [526, 227] on span "[STREET_ADDRESS]" at bounding box center [470, 231] width 198 height 11
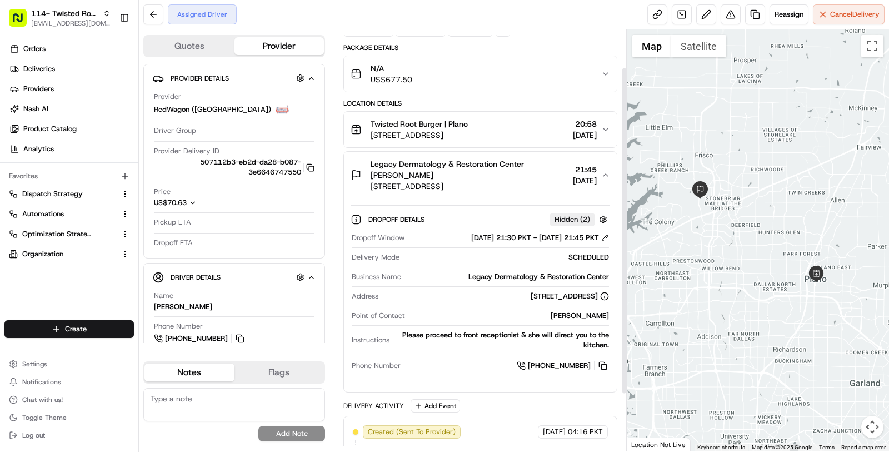
scroll to position [49, 0]
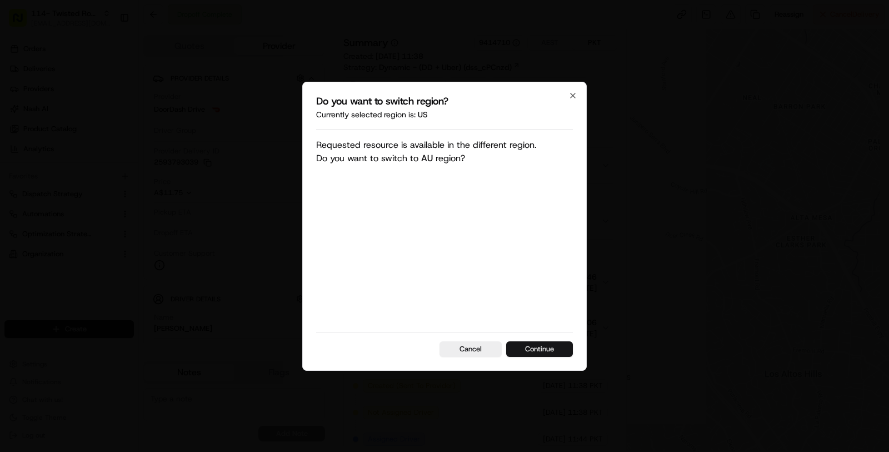
click at [546, 353] on button "Continue" at bounding box center [539, 349] width 67 height 16
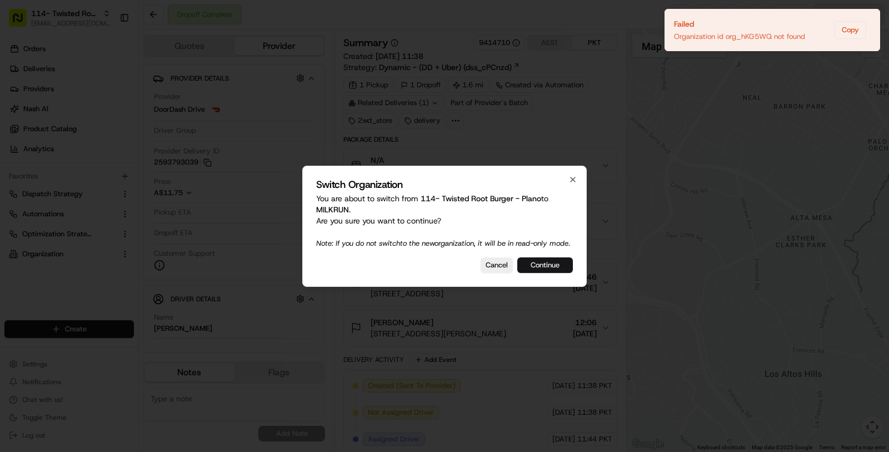
click at [542, 273] on button "Continue" at bounding box center [545, 265] width 56 height 16
